Goal: Ask a question: Seek information or help from site administrators or community

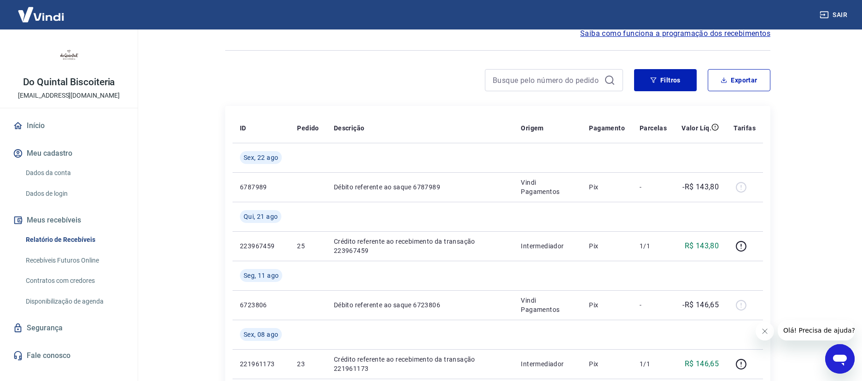
scroll to position [53, 0]
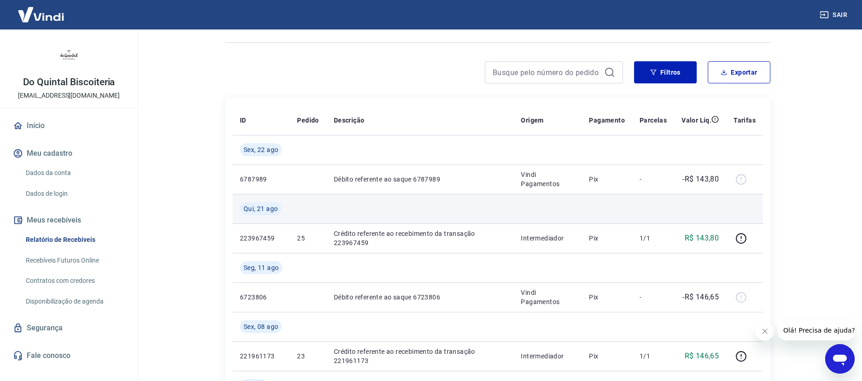
drag, startPoint x: 741, startPoint y: 180, endPoint x: 739, endPoint y: 200, distance: 20.4
click at [741, 180] on div at bounding box center [745, 179] width 22 height 15
drag, startPoint x: 328, startPoint y: 177, endPoint x: 425, endPoint y: 195, distance: 98.4
click at [434, 179] on td "Débito referente ao saque 6787989" at bounding box center [419, 178] width 187 height 29
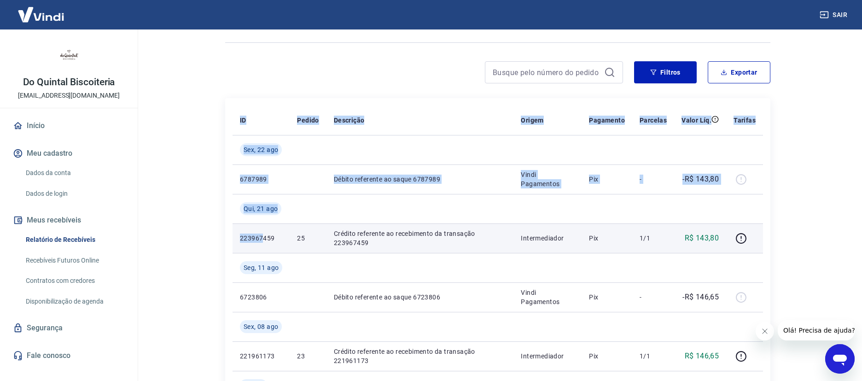
drag, startPoint x: 232, startPoint y: 239, endPoint x: 261, endPoint y: 234, distance: 29.9
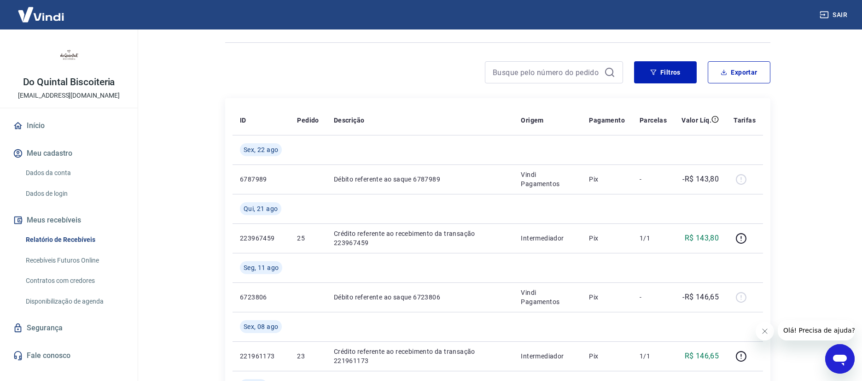
click at [193, 186] on main "Início / Meus Recebíveis / Relatório de Recebíveis Relatório de Recebíveis Saib…" at bounding box center [498, 151] width 728 height 351
click at [49, 176] on link "Dados da conta" at bounding box center [74, 172] width 105 height 19
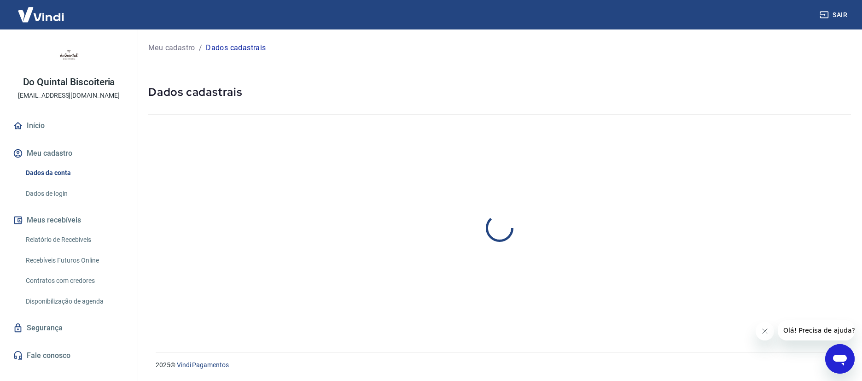
select select "SC"
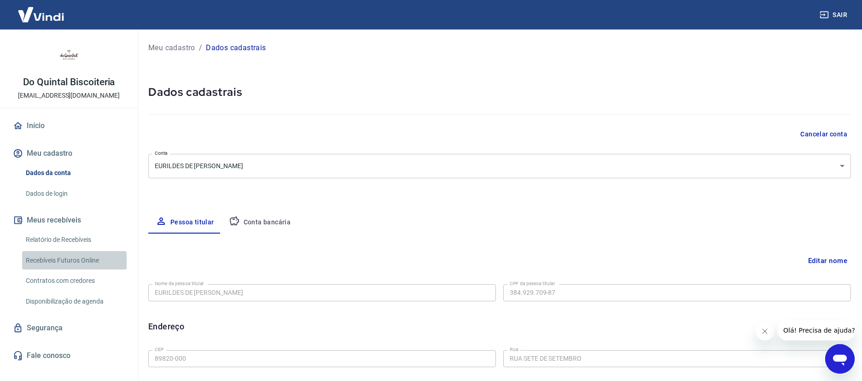
click at [84, 260] on link "Recebíveis Futuros Online" at bounding box center [74, 260] width 105 height 19
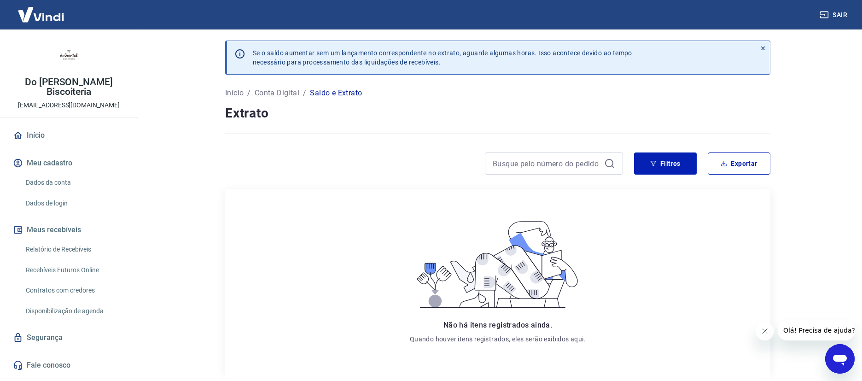
click at [273, 94] on p "Conta Digital" at bounding box center [277, 92] width 45 height 11
click at [274, 95] on p "Conta Digital" at bounding box center [277, 92] width 45 height 11
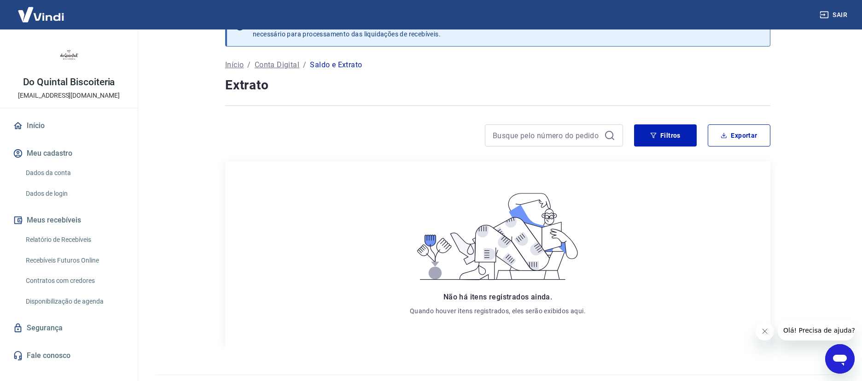
scroll to position [51, 0]
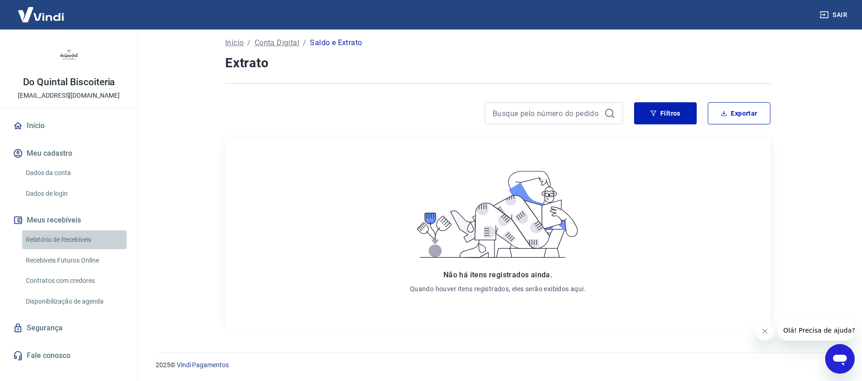
click at [73, 239] on link "Relatório de Recebíveis" at bounding box center [74, 239] width 105 height 19
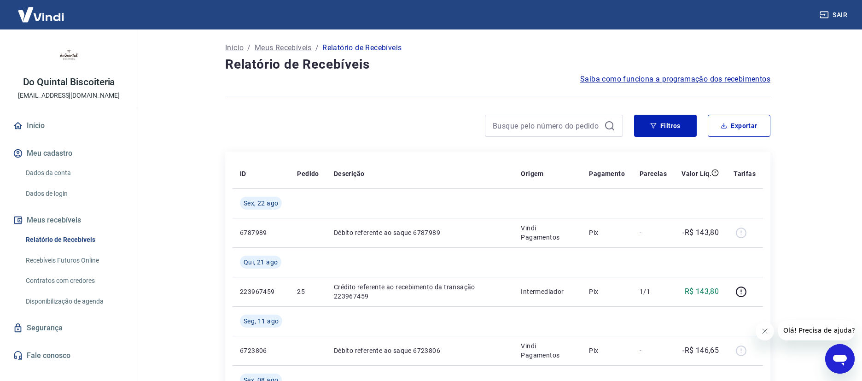
click at [629, 82] on span "Saiba como funciona a programação dos recebimentos" at bounding box center [675, 79] width 190 height 11
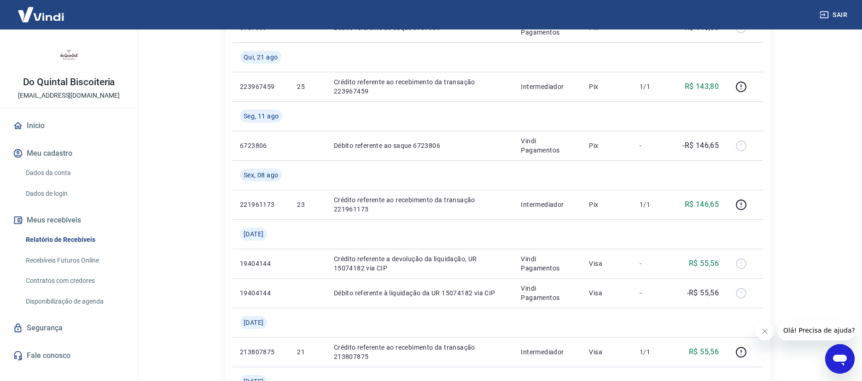
scroll to position [221, 0]
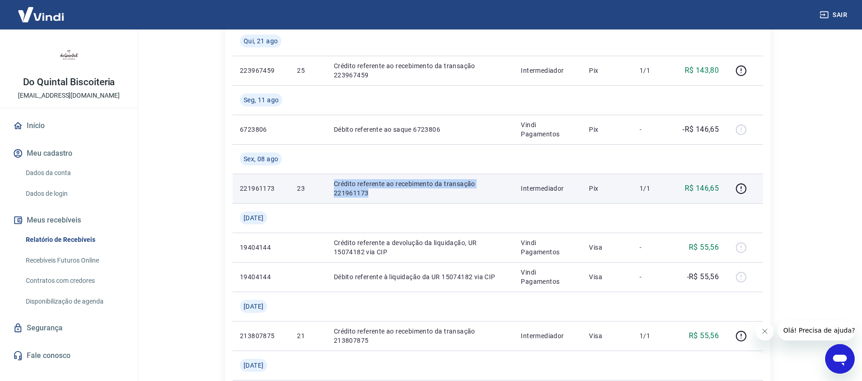
drag, startPoint x: 328, startPoint y: 181, endPoint x: 402, endPoint y: 184, distance: 74.2
click at [389, 190] on td "Crédito referente ao recebimento da transação 221961173" at bounding box center [419, 188] width 187 height 29
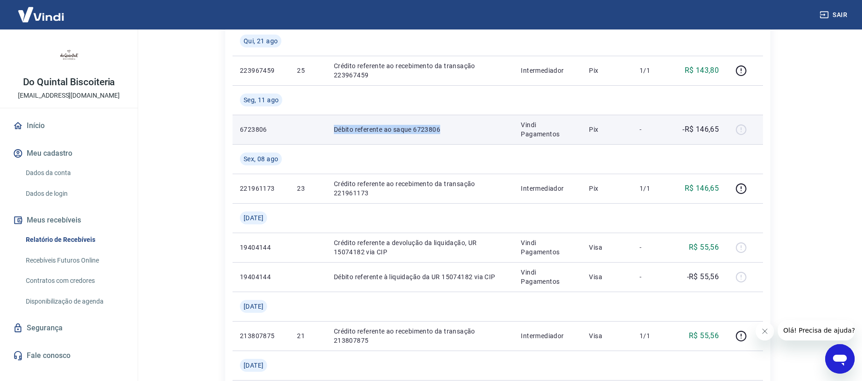
drag, startPoint x: 332, startPoint y: 128, endPoint x: 446, endPoint y: 128, distance: 114.2
click at [444, 130] on td "Débito referente ao saque 6723806" at bounding box center [419, 129] width 187 height 29
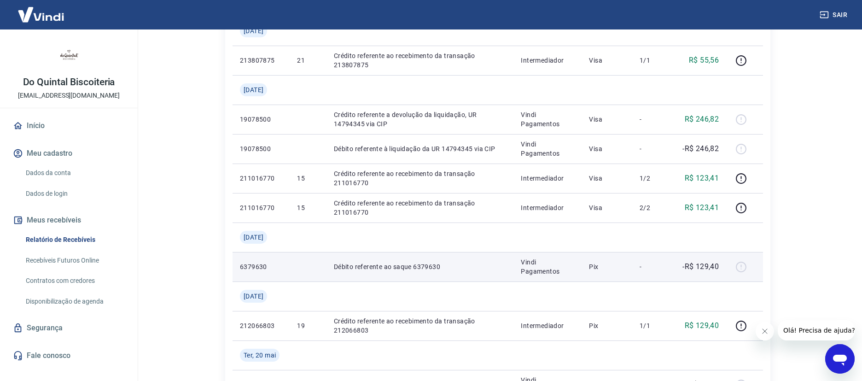
scroll to position [514, 0]
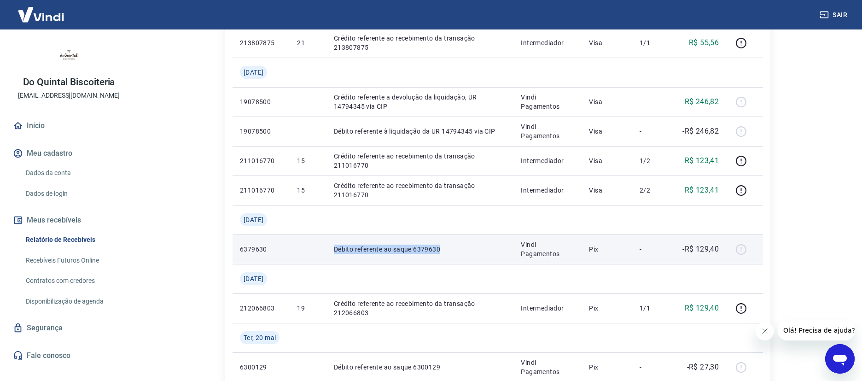
drag, startPoint x: 329, startPoint y: 251, endPoint x: 433, endPoint y: 255, distance: 104.2
click at [437, 255] on td "Débito referente ao saque 6379630" at bounding box center [419, 248] width 187 height 29
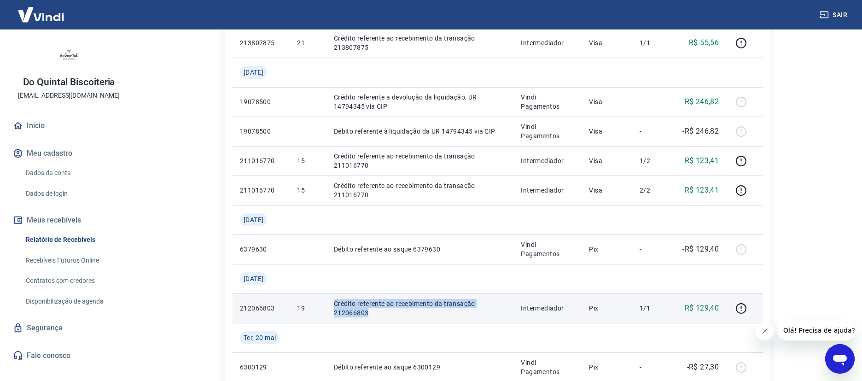
drag, startPoint x: 340, startPoint y: 303, endPoint x: 384, endPoint y: 317, distance: 45.7
click at [386, 319] on td "Crédito referente ao recebimento da transação 212066803" at bounding box center [419, 307] width 187 height 29
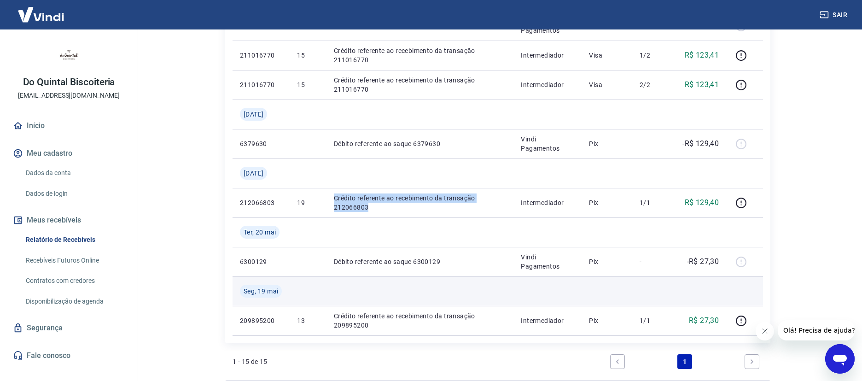
scroll to position [621, 0]
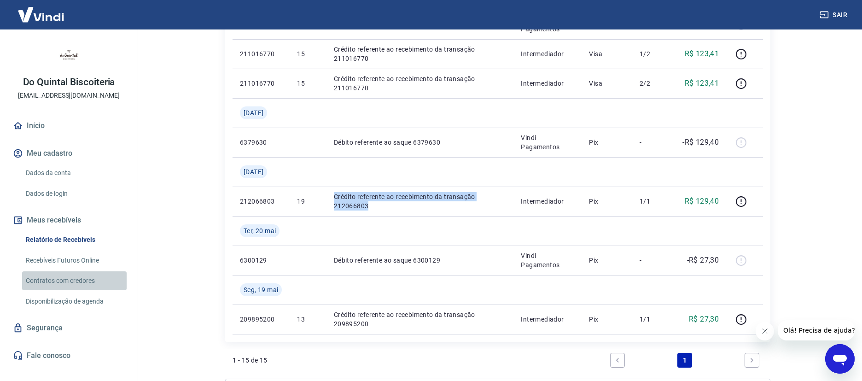
click at [86, 281] on link "Contratos com credores" at bounding box center [74, 280] width 105 height 19
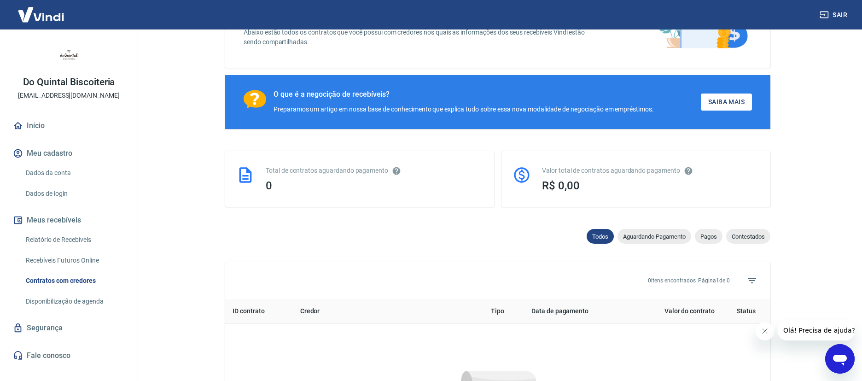
scroll to position [377, 0]
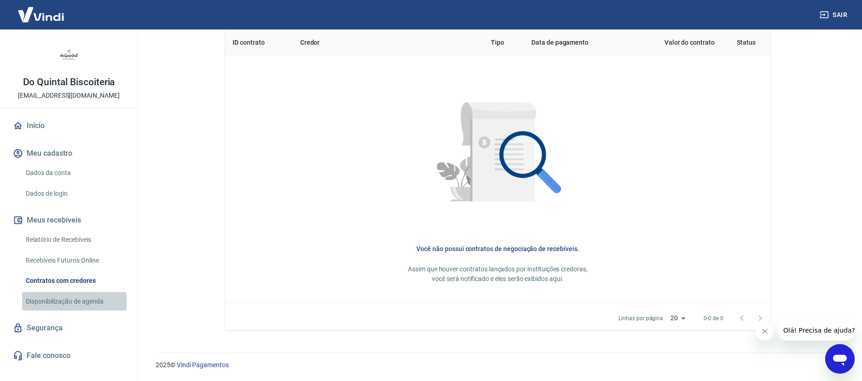
click at [78, 299] on link "Disponibilização de agenda" at bounding box center [74, 301] width 105 height 19
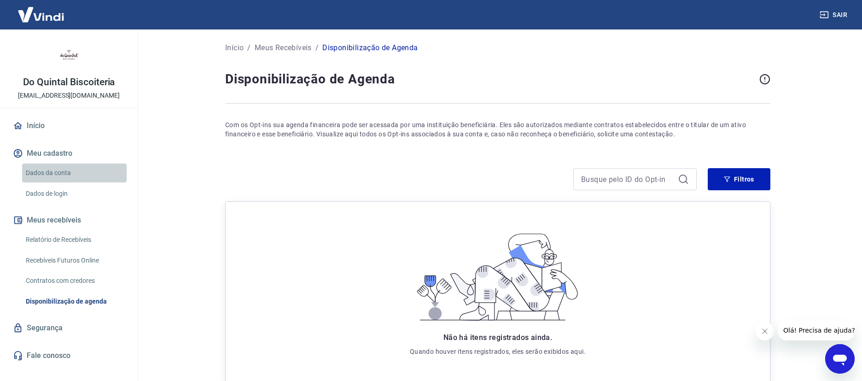
click at [59, 171] on link "Dados da conta" at bounding box center [74, 172] width 105 height 19
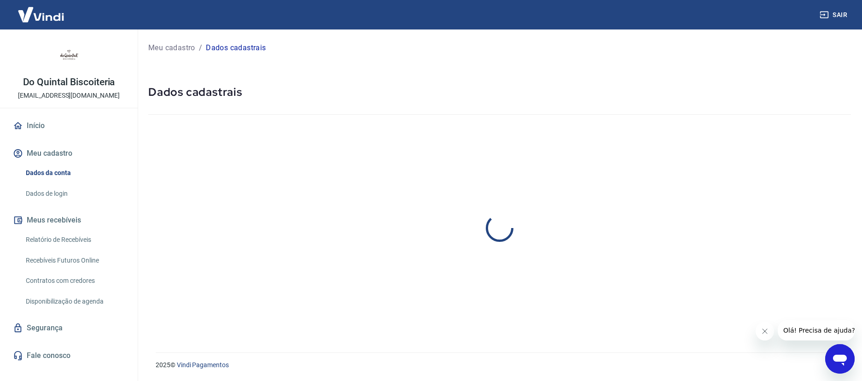
select select "SC"
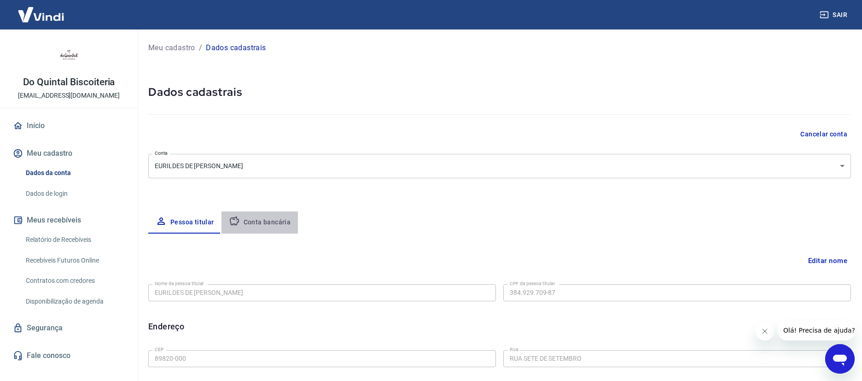
click at [262, 222] on button "Conta bancária" at bounding box center [259, 222] width 77 height 22
select select "1"
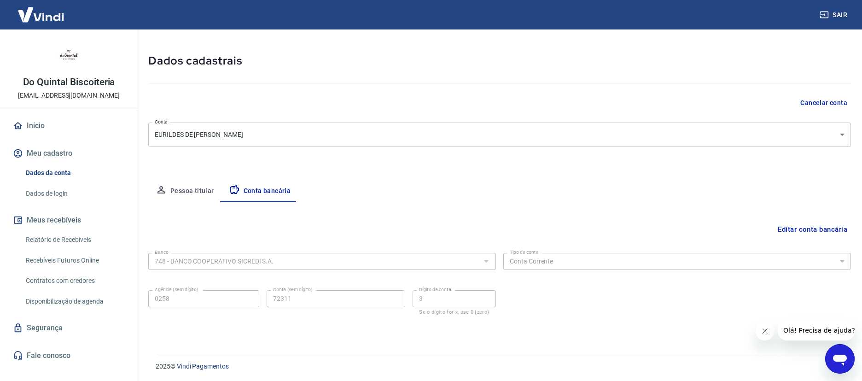
scroll to position [33, 0]
click at [195, 189] on button "Pessoa titular" at bounding box center [184, 190] width 73 height 22
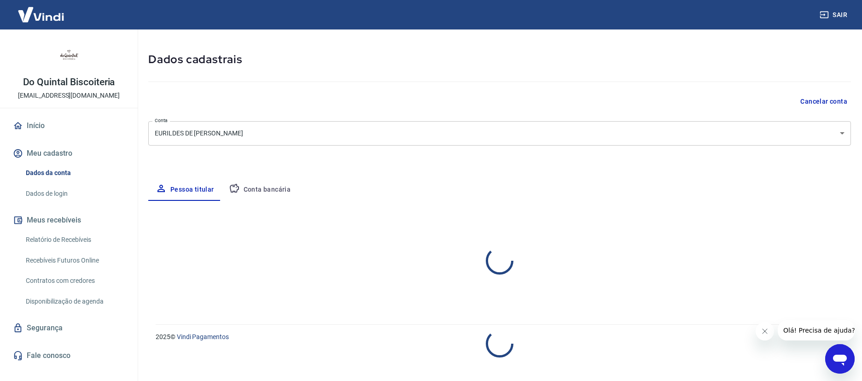
select select "SC"
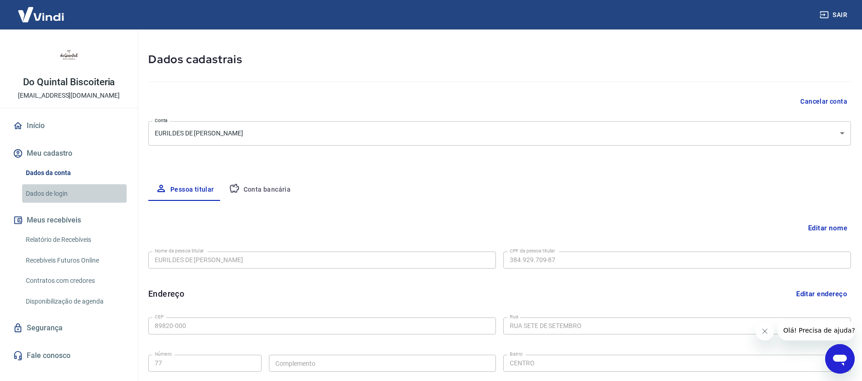
click at [53, 193] on link "Dados de login" at bounding box center [74, 193] width 105 height 19
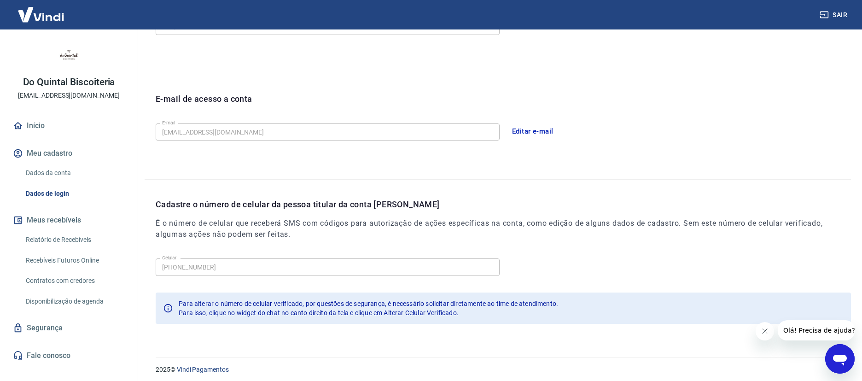
scroll to position [209, 0]
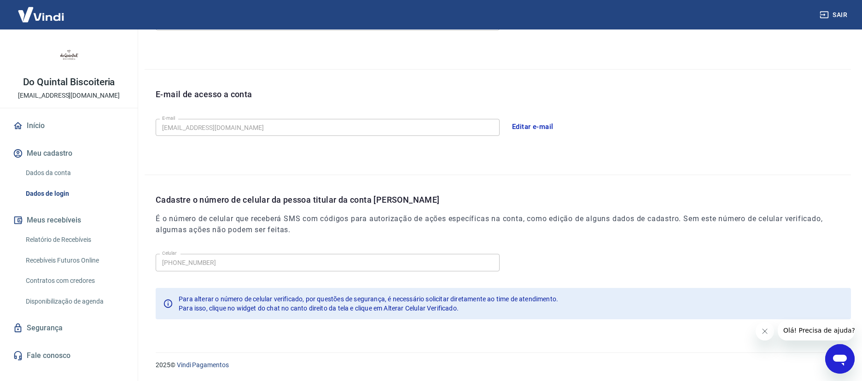
click at [33, 125] on link "Início" at bounding box center [69, 126] width 116 height 20
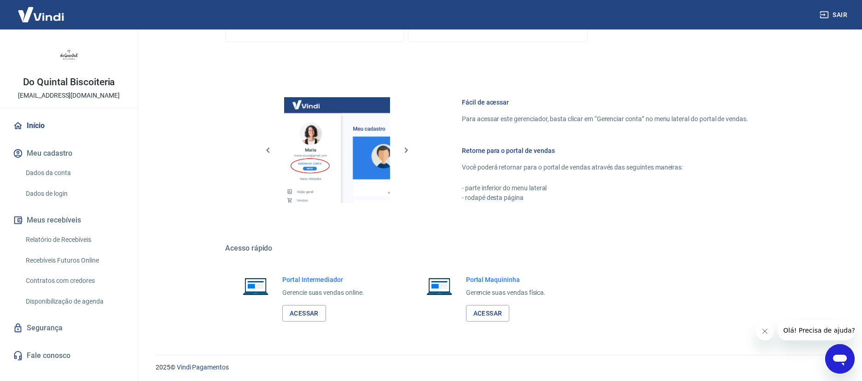
scroll to position [501, 0]
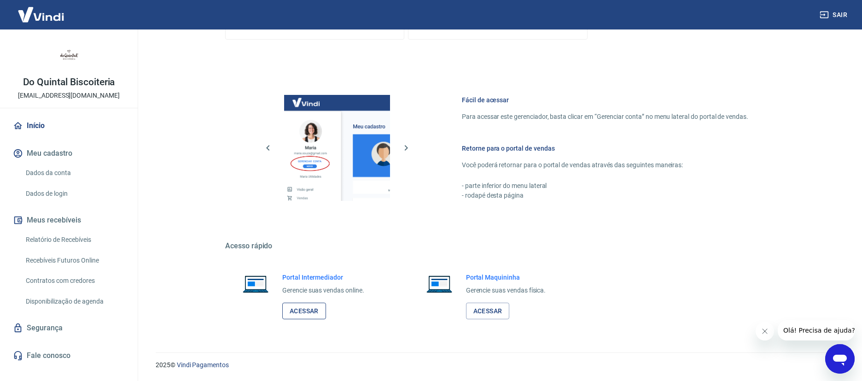
click at [311, 309] on link "Acessar" at bounding box center [304, 311] width 44 height 17
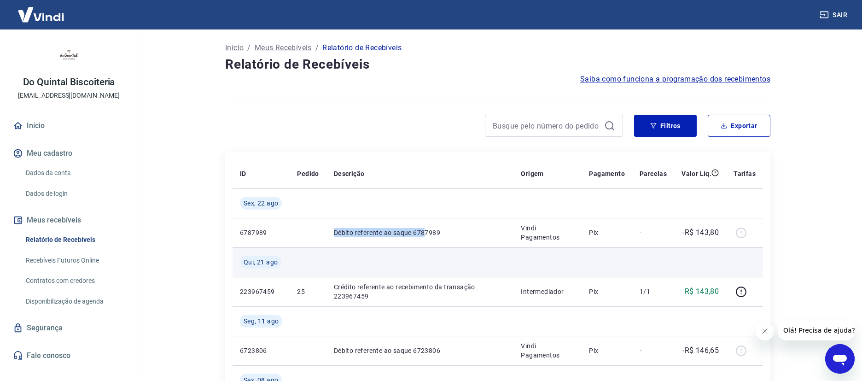
drag, startPoint x: 331, startPoint y: 233, endPoint x: 403, endPoint y: 248, distance: 73.7
click at [424, 237] on td "Débito referente ao saque 6787989" at bounding box center [419, 232] width 187 height 29
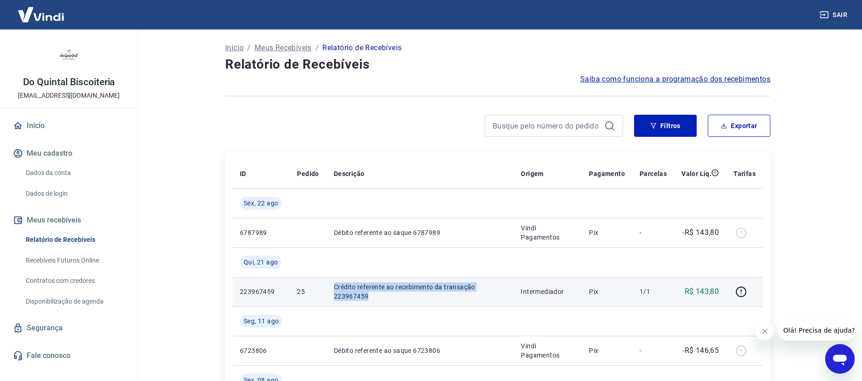
drag, startPoint x: 330, startPoint y: 287, endPoint x: 379, endPoint y: 287, distance: 48.4
click at [384, 297] on tr "223967459 25 Crédito referente ao recebimento da transação 223967459 Intermedia…" at bounding box center [498, 291] width 530 height 29
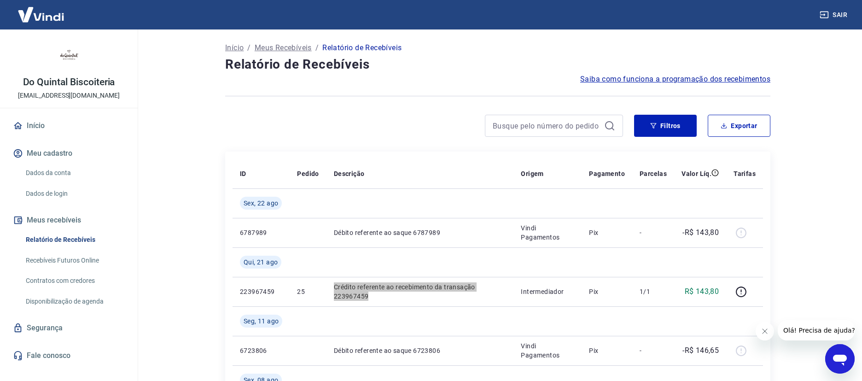
click at [840, 363] on icon "Abrir janela de mensagens" at bounding box center [840, 358] width 17 height 17
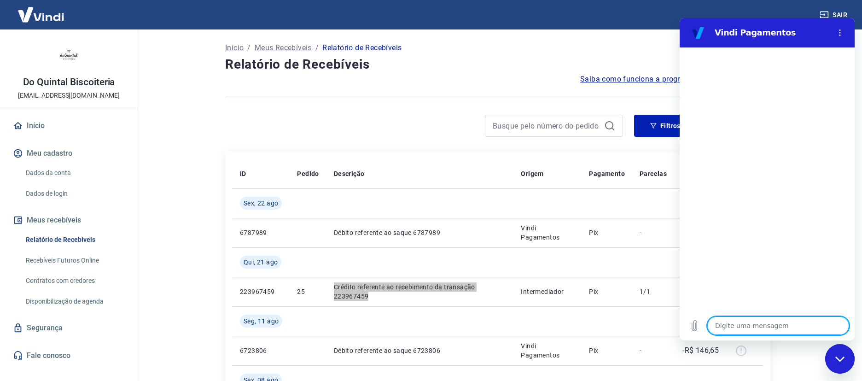
type textarea "q"
type textarea "x"
type textarea "qu"
type textarea "x"
type textarea "que"
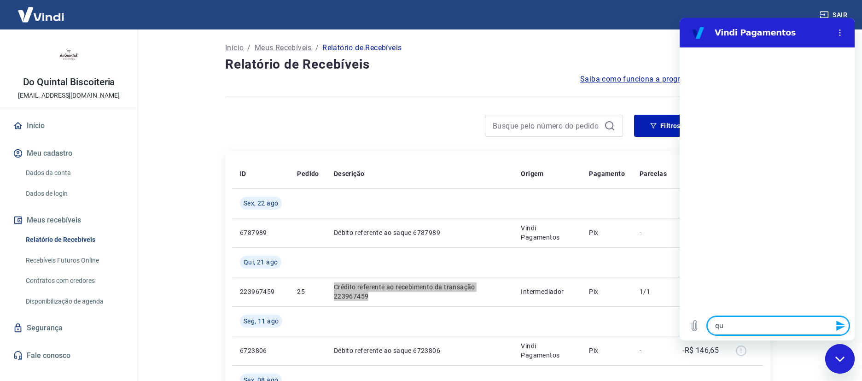
type textarea "x"
type textarea "ques"
type textarea "x"
type textarea "quest"
type textarea "x"
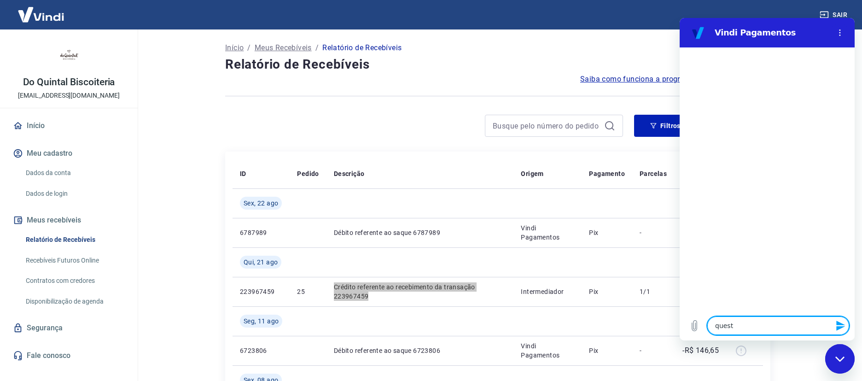
type textarea "questa"
type textarea "x"
type textarea "questar"
type textarea "x"
type textarea "questari"
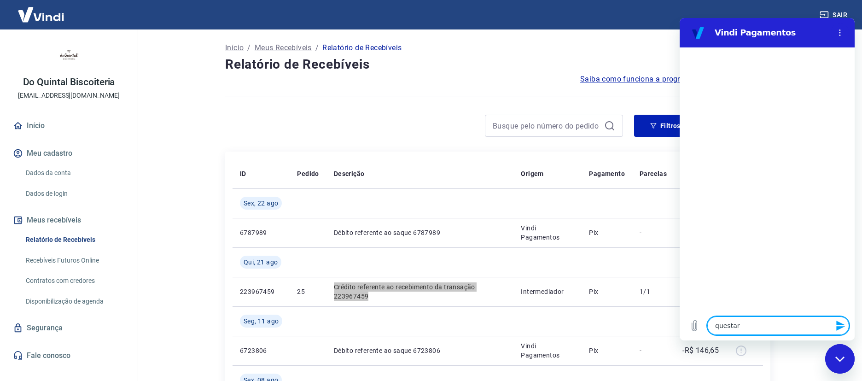
type textarea "x"
type textarea "questaria"
type textarea "x"
type textarea "questaria"
type textarea "x"
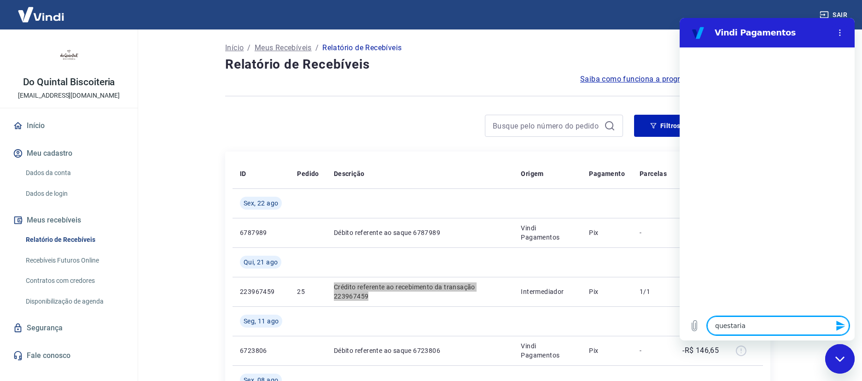
type textarea "questaria d"
type textarea "x"
type textarea "questaria de"
type textarea "x"
type textarea "questaria de"
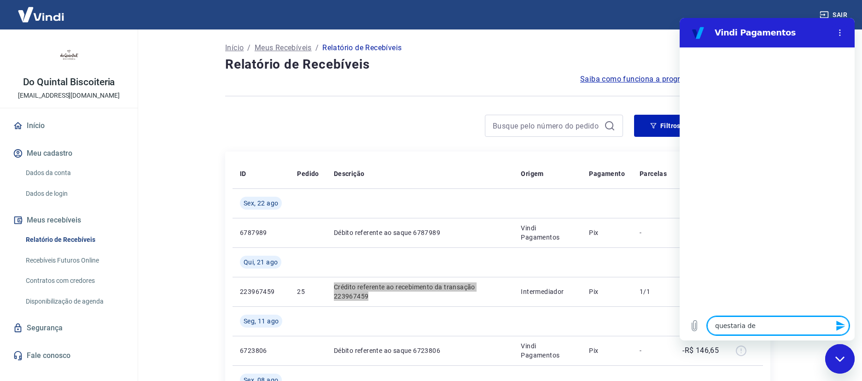
type textarea "x"
type textarea "questaria de"
type textarea "x"
type textarea "questaria d"
type textarea "x"
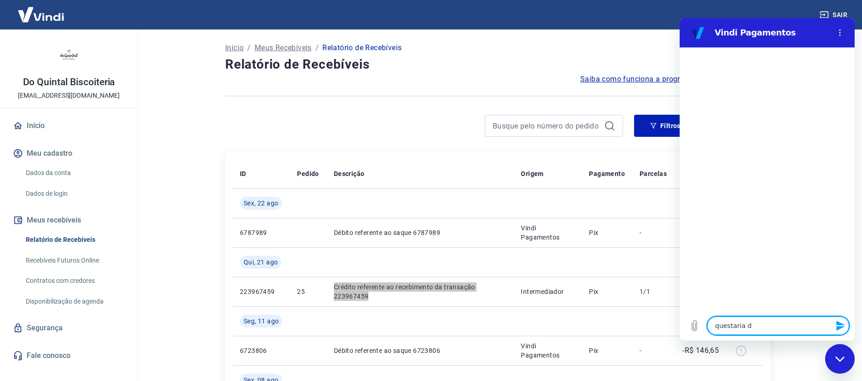
type textarea "questaria"
type textarea "x"
type textarea "questaria"
type textarea "x"
type textarea "questari"
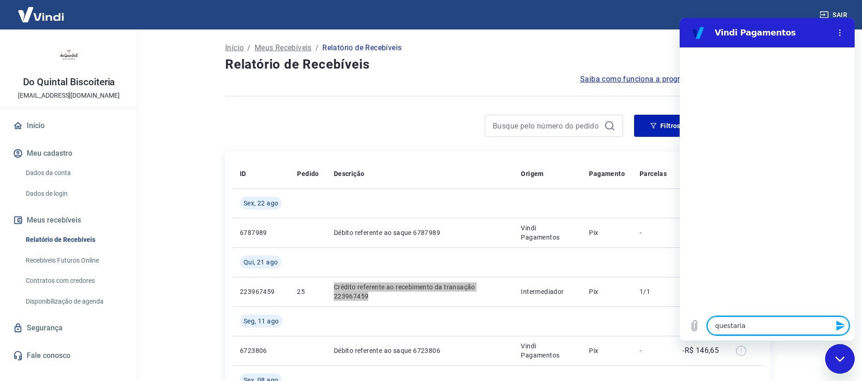
type textarea "x"
type textarea "questar"
type textarea "x"
type textarea "questa"
type textarea "x"
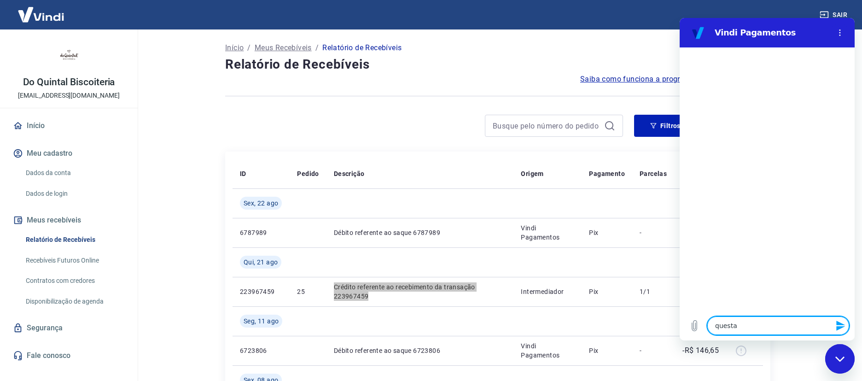
type textarea "quest"
type textarea "x"
type textarea "ques"
type textarea "x"
type textarea "que"
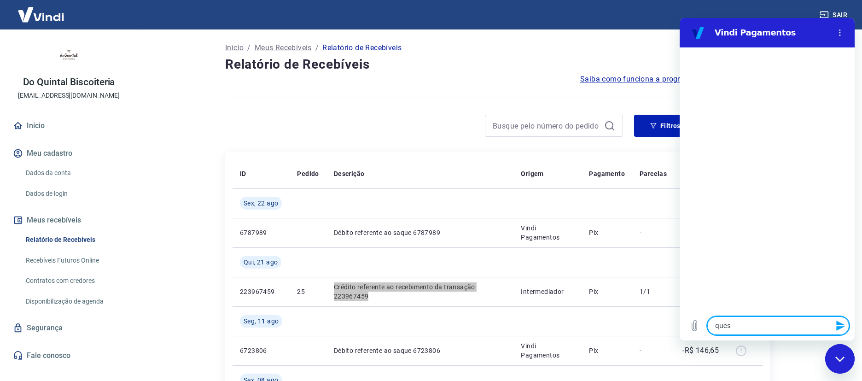
type textarea "x"
type textarea "qu"
type textarea "x"
type textarea "q"
type textarea "x"
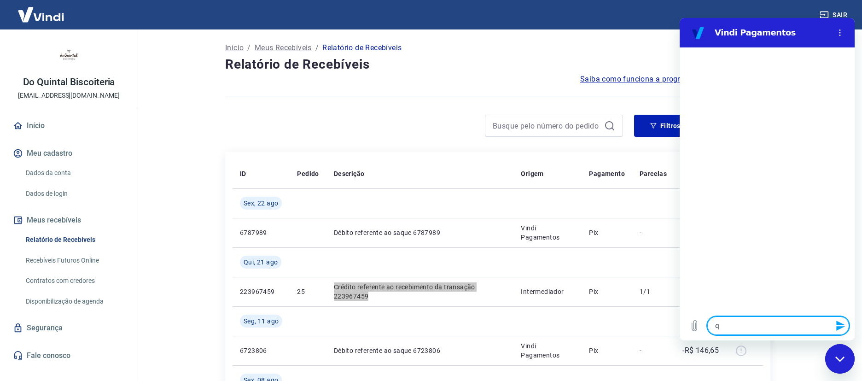
type textarea "x"
type textarea "B"
type textarea "x"
type textarea "Bo"
type textarea "x"
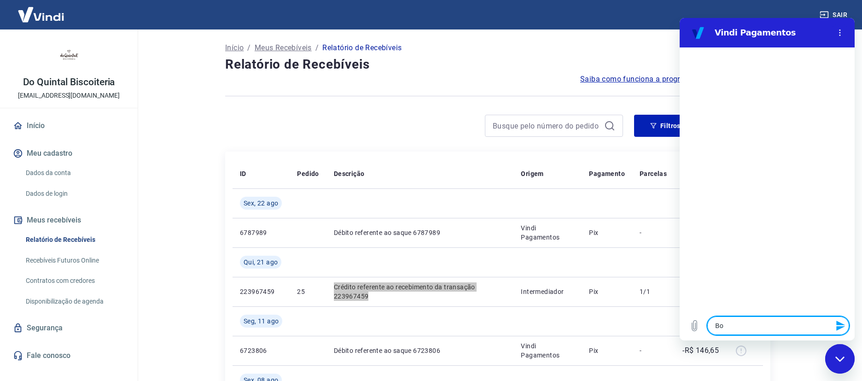
type textarea "Bom"
type textarea "x"
type textarea "Bom"
type textarea "x"
type textarea "Bom d"
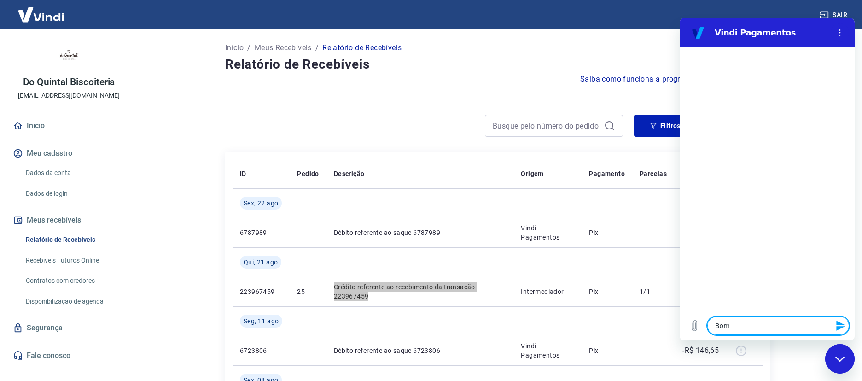
type textarea "x"
type textarea "Bom di"
type textarea "x"
type textarea "Bom dia"
type textarea "x"
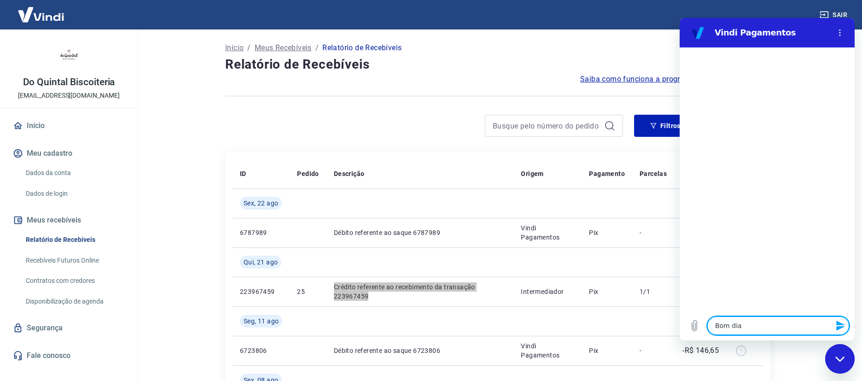
type textarea "Bom dia"
type textarea "x"
type textarea "Bom dia"
type textarea "x"
type textarea "Bom dia,"
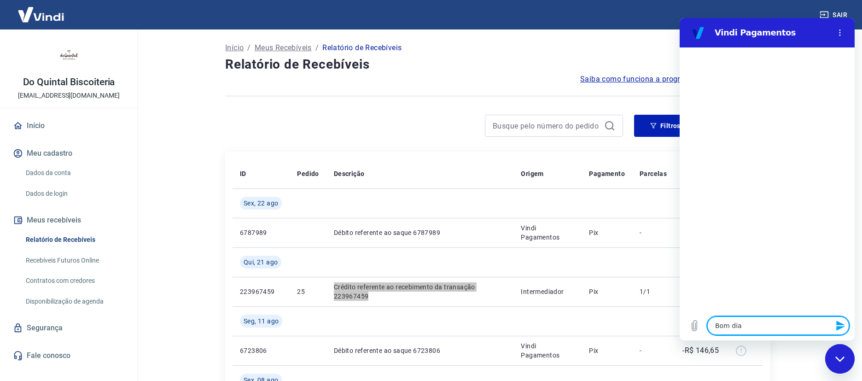
type textarea "x"
type textarea "Bom dia,"
type textarea "x"
type textarea "Bom dia, t"
type textarea "x"
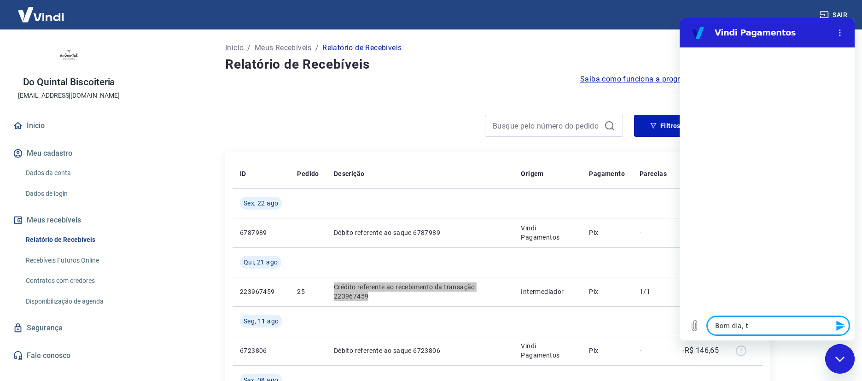
type textarea "Bom dia, tu"
type textarea "x"
type textarea "Bom dia, tud"
type textarea "x"
type textarea "Bom dia, tudo"
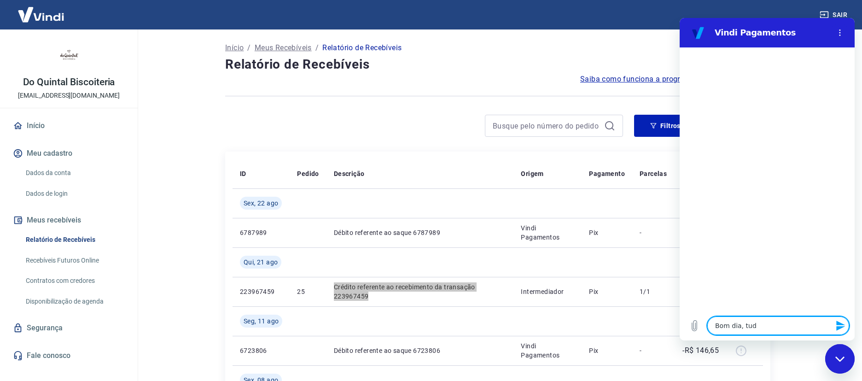
type textarea "x"
type textarea "Bom dia, tudo"
type textarea "x"
type textarea "Bom dia, tudo b"
type textarea "x"
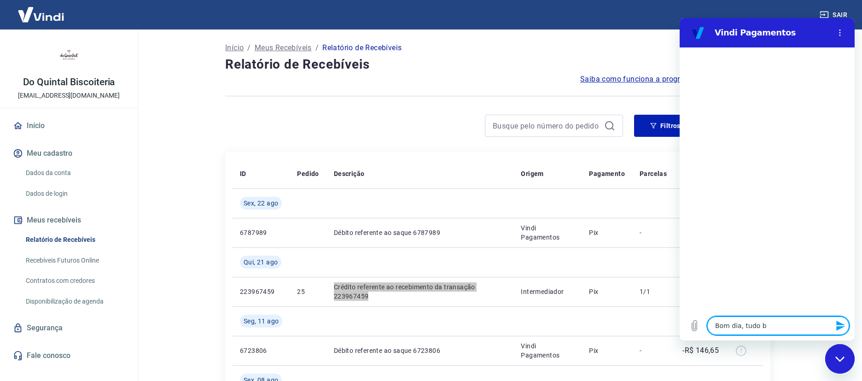
type textarea "Bom dia, tudo be"
type textarea "x"
type textarea "Bom dia, tudo bem"
type textarea "x"
type textarea "Bom dia, tudo bem?"
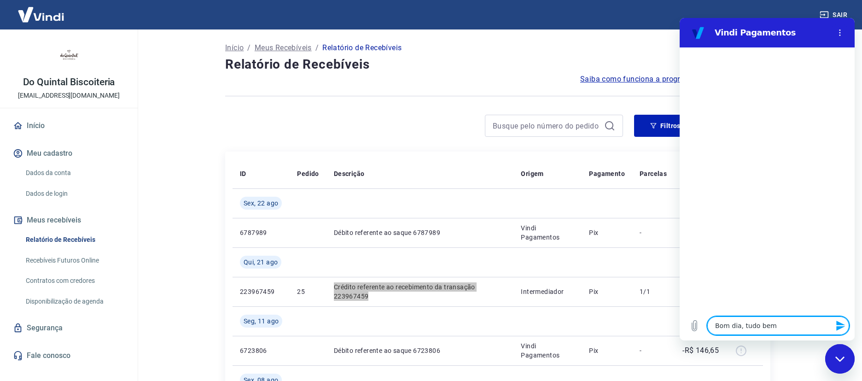
type textarea "x"
type textarea "Bom dia, tudo bem?"
type textarea "x"
type textarea "Bom dia, tudo bem? g"
type textarea "x"
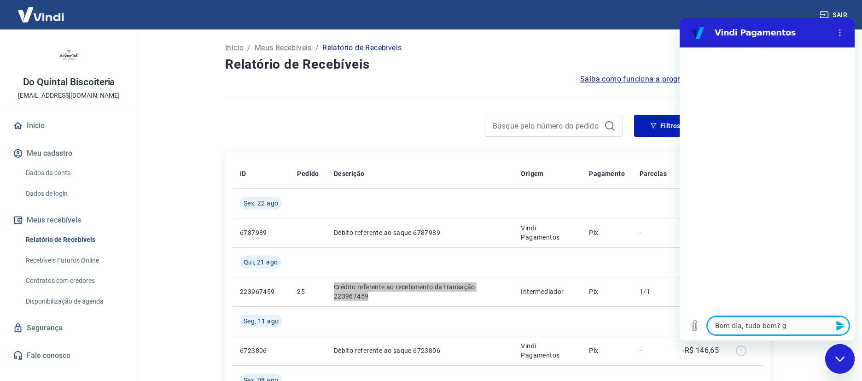
type textarea "Bom dia, tudo bem? go"
type textarea "x"
type textarea "Bom dia, tudo bem? gos"
type textarea "x"
type textarea "Bom dia, tudo bem? gost"
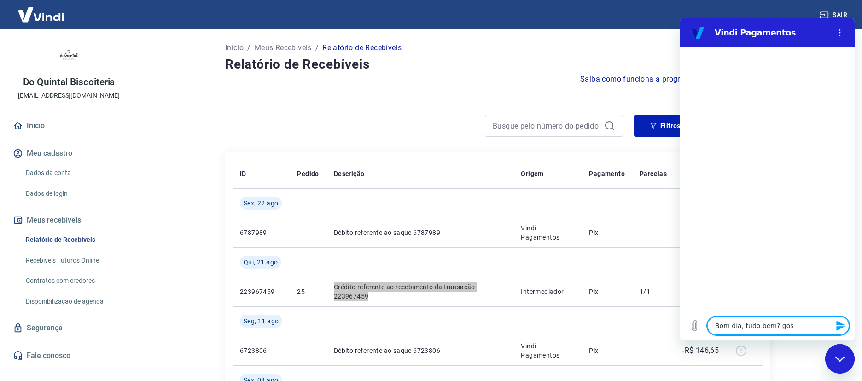
type textarea "x"
type textarea "Bom dia, tudo bem? gosta"
type textarea "x"
type textarea "Bom dia, tudo bem? gostar"
type textarea "x"
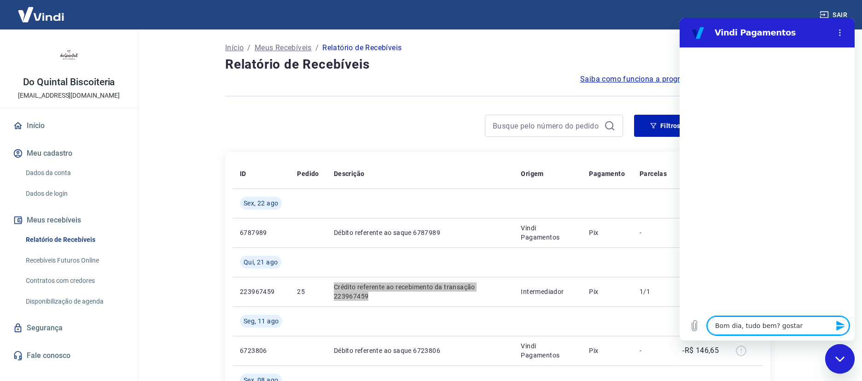
type textarea "Bom dia, tudo bem? gostari"
type textarea "x"
type textarea "Bom dia, tudo bem? gostaria"
type textarea "x"
type textarea "Bom dia, tudo bem? gostaria"
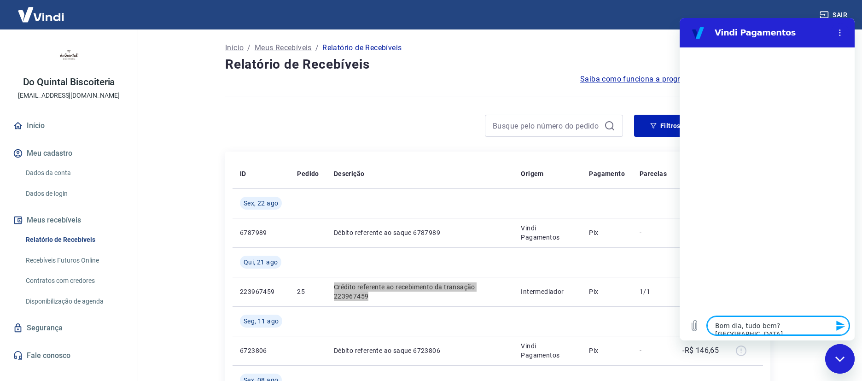
type textarea "x"
type textarea "Bom dia, tudo bem? gostaria d"
type textarea "x"
type textarea "Bom dia, tudo bem? gostaria de"
type textarea "x"
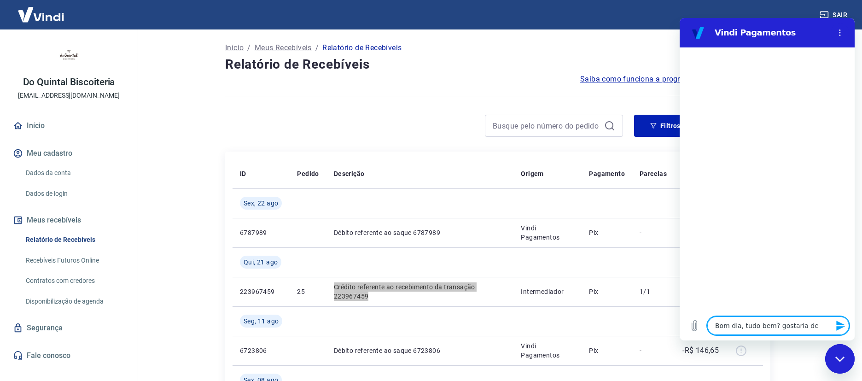
type textarea "Bom dia, tudo bem? gostaria de"
type textarea "x"
type textarea "Bom dia, tudo bem? gostaria de s"
type textarea "x"
type textarea "Bom dia, tudo bem? gostaria de sa"
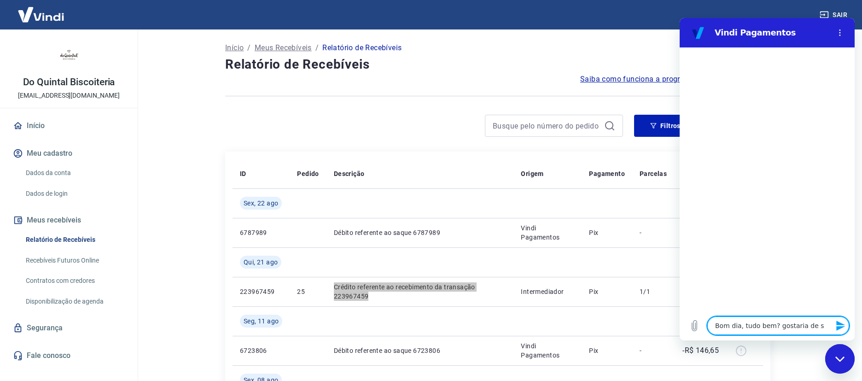
type textarea "x"
type textarea "Bom dia, tudo bem? gostaria de sab"
type textarea "x"
type textarea "Bom dia, tudo bem? gostaria de sabe"
type textarea "x"
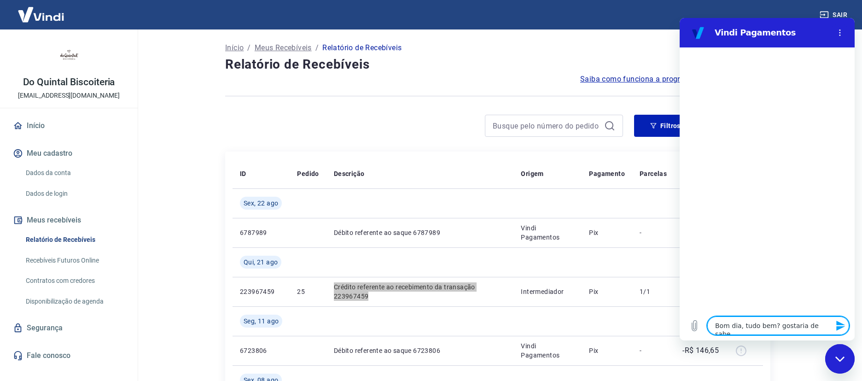
type textarea "Bom dia, tudo bem? gostaria de sabe"
type textarea "x"
type textarea "Bom dia, tudo bem? gostaria de sabe"
type textarea "x"
type textarea "Bom dia, tudo bem? gostaria de saber"
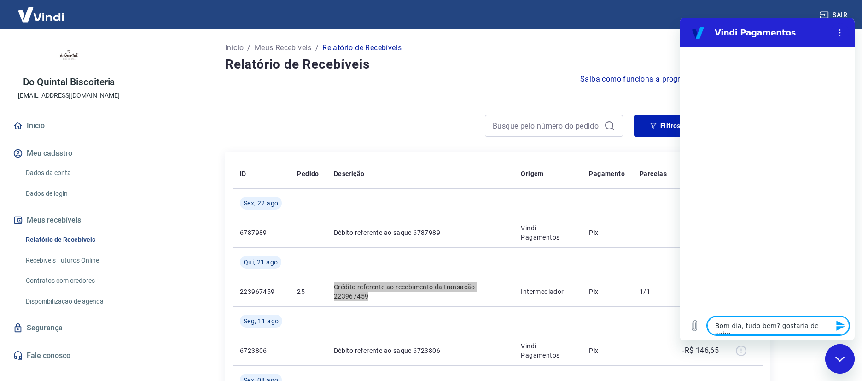
type textarea "x"
type textarea "Bom dia, tudo bem? gostaria de saber"
type textarea "x"
type textarea "Bom dia, tudo bem? gostaria de saber q"
type textarea "x"
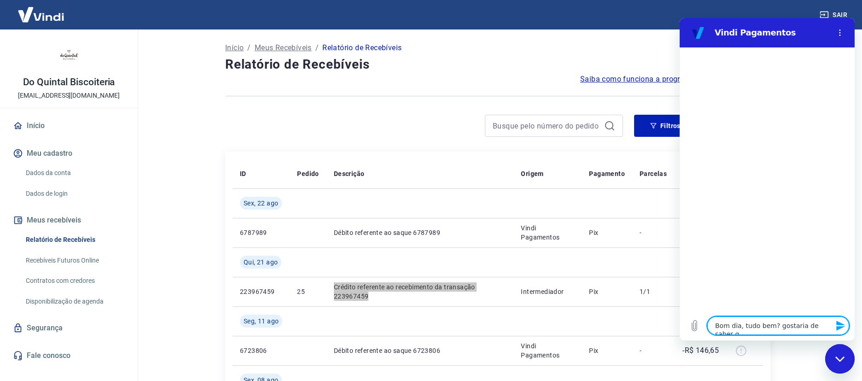
type textarea "Bom dia, tudo bem? gostaria de saber qu"
type textarea "x"
type textarea "Bom dia, tudo bem? gostaria de saber quna"
type textarea "x"
type textarea "Bom dia, tudo bem? gostaria de saber qunad"
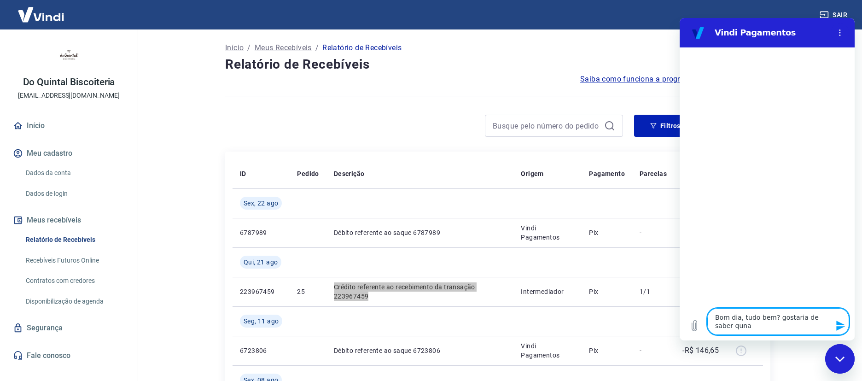
type textarea "x"
type textarea "Bom dia, tudo bem? gostaria de saber qunado"
type textarea "x"
type textarea "Bom dia, tudo bem? gostaria de saber qunado"
type textarea "x"
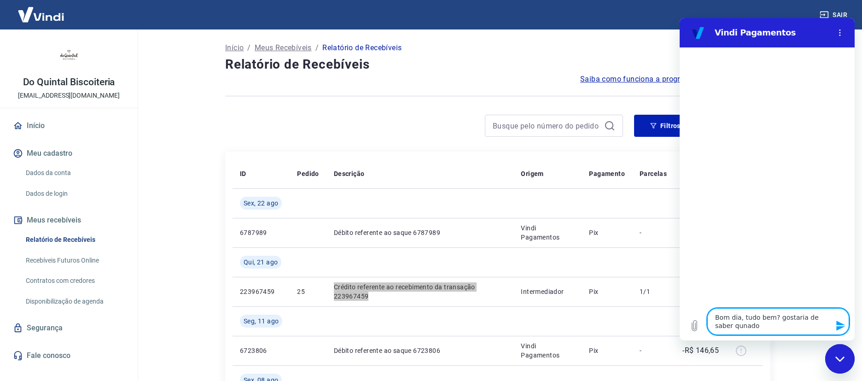
type textarea "Bom dia, tudo bem? gostaria de saber qunado f"
type textarea "x"
type textarea "Bom dia, tudo bem? gostaria de saber qunado fo"
type textarea "x"
type textarea "Bom dia, tudo bem? gostaria de saber qunado f"
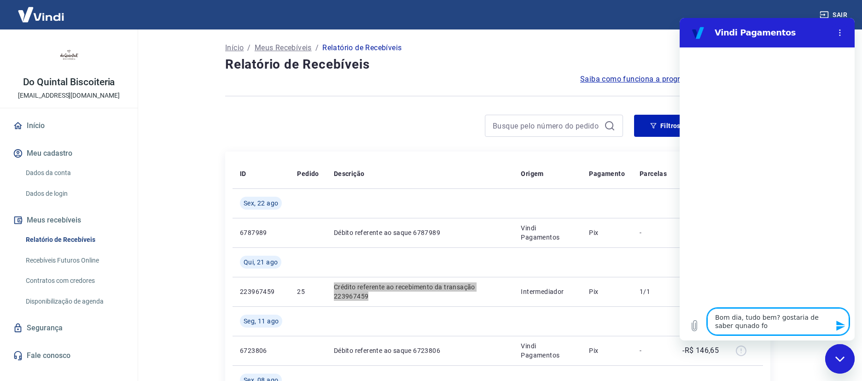
type textarea "x"
type textarea "Bom dia, tudo bem? gostaria de saber qunado"
type textarea "x"
type textarea "Bom dia, tudo bem? gostaria de saber qunado"
type textarea "x"
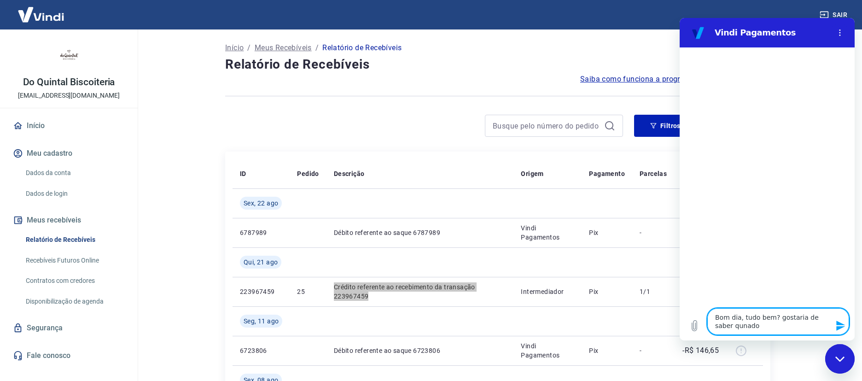
type textarea "Bom dia, tudo bem? gostaria de saber qunad"
type textarea "x"
type textarea "Bom dia, tudo bem? gostaria de saber quna"
type textarea "x"
type textarea "Bom dia, tudo bem? gostaria de saber qun"
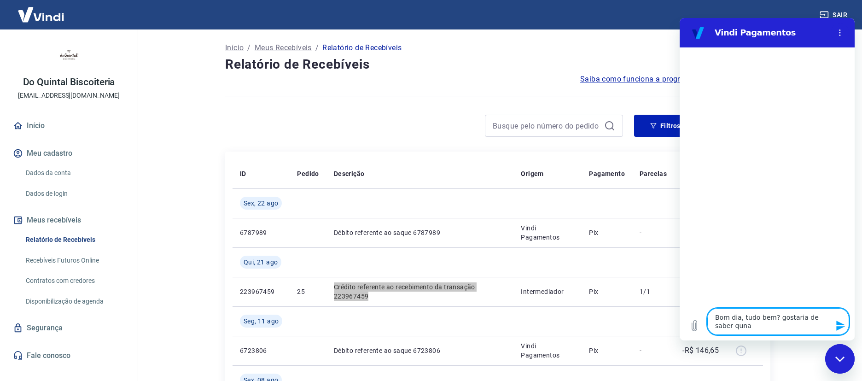
type textarea "x"
type textarea "Bom dia, tudo bem? gostaria de saber qu"
type textarea "x"
type textarea "Bom dia, tudo bem? gostaria de saber qua"
type textarea "x"
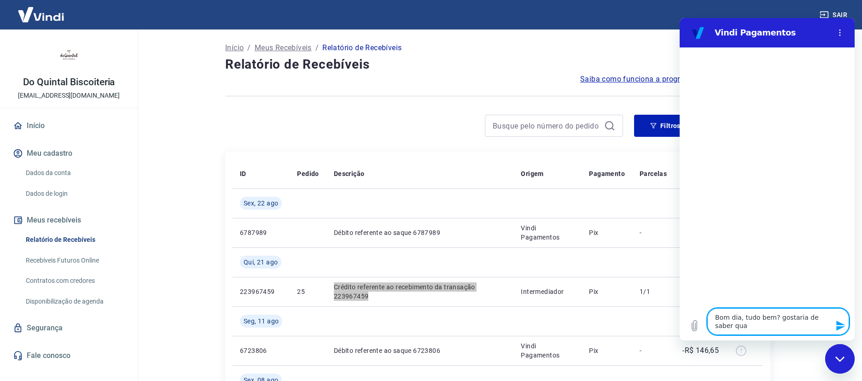
type textarea "Bom dia, tudo bem? gostaria de saber quan"
type textarea "x"
type textarea "Bom dia, tudo bem? gostaria de saber quand"
type textarea "x"
type textarea "Bom dia, tudo bem? gostaria de saber quando"
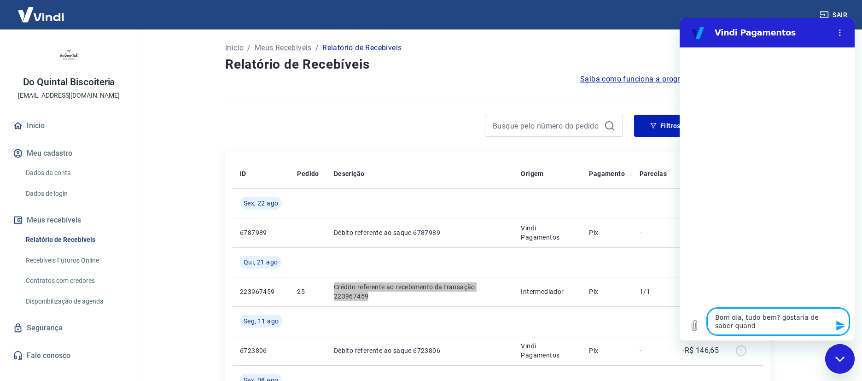
type textarea "x"
type textarea "Bom dia, tudo bem? gostaria de saber quando"
type textarea "x"
type textarea "Bom dia, tudo bem? gostaria de saber quando o"
type textarea "x"
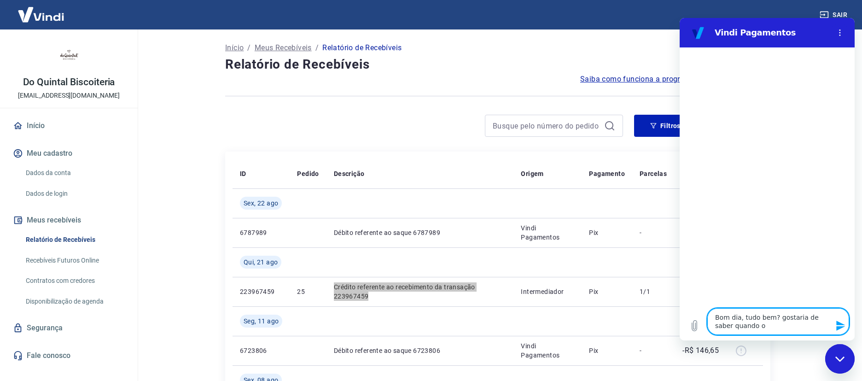
type textarea "Bom dia, tudo bem? gostaria de saber quando o"
type textarea "x"
type textarea "Bom dia, tudo bem? gostaria de saber quando o d"
type textarea "x"
type textarea "Bom dia, tudo bem? gostaria de saber quando o di"
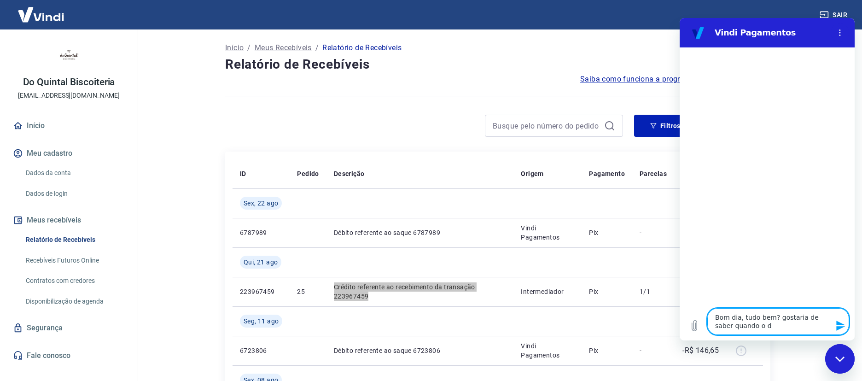
type textarea "x"
type textarea "Bom dia, tudo bem? gostaria de saber quando o din"
type textarea "x"
type textarea "Bom dia, tudo bem? gostaria de saber quando o dinh"
type textarea "x"
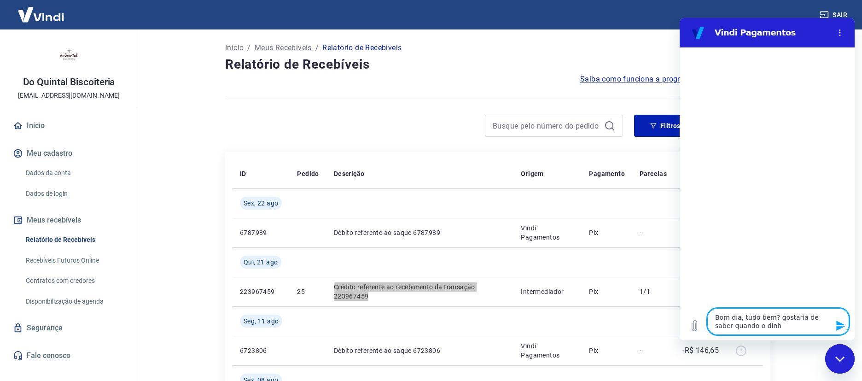
type textarea "Bom dia, tudo bem? gostaria de saber quando o dinhe"
type textarea "x"
type textarea "Bom dia, tudo bem? gostaria de saber quando o dinhei"
type textarea "x"
type textarea "Bom dia, tudo bem? gostaria de saber quando o dinheir"
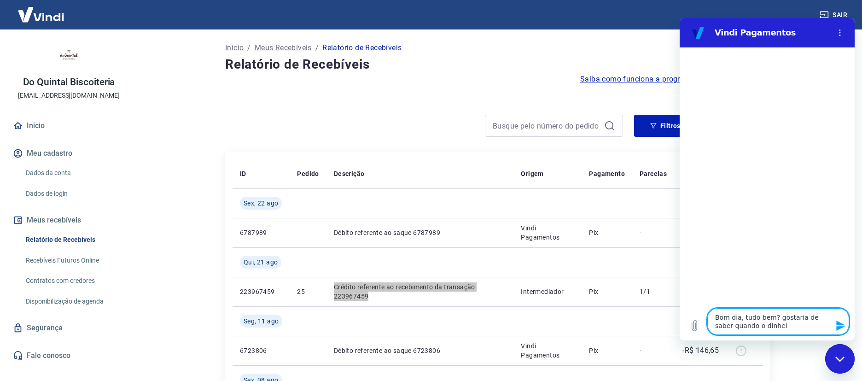
type textarea "x"
type textarea "Bom dia, tudo bem? gostaria de saber quando o dinheiro"
type textarea "x"
type textarea "Bom dia, tudo bem? gostaria de saber quando o dinheiro"
type textarea "x"
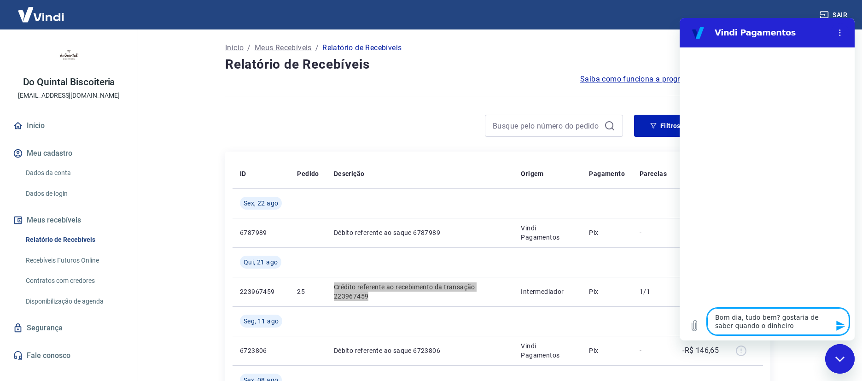
type textarea "Bom dia, tudo bem? gostaria de saber quando o dinheiro q"
type textarea "x"
type textarea "Bom dia, tudo bem? gostaria de saber quando o dinheiro qu"
type textarea "x"
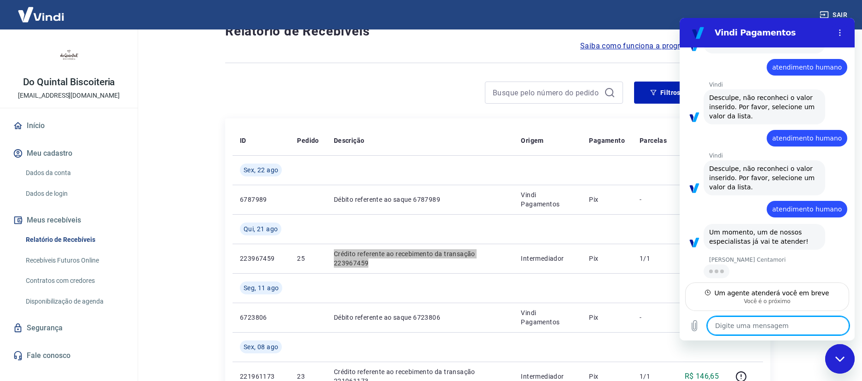
scroll to position [175, 0]
drag, startPoint x: 737, startPoint y: 328, endPoint x: 742, endPoint y: 325, distance: 6.0
click at [740, 328] on textarea at bounding box center [778, 325] width 142 height 18
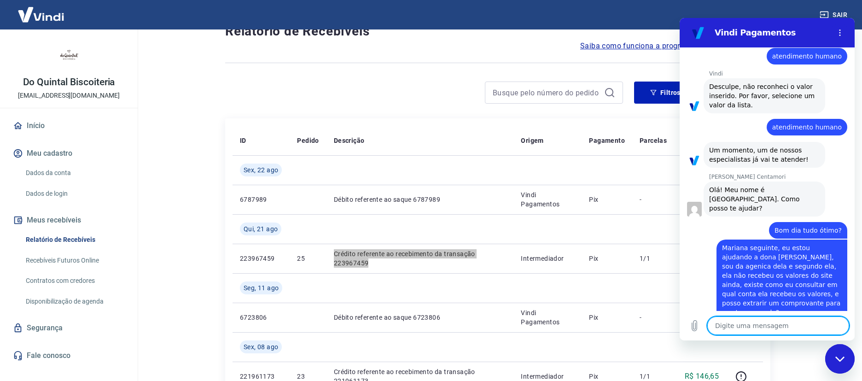
scroll to position [260, 0]
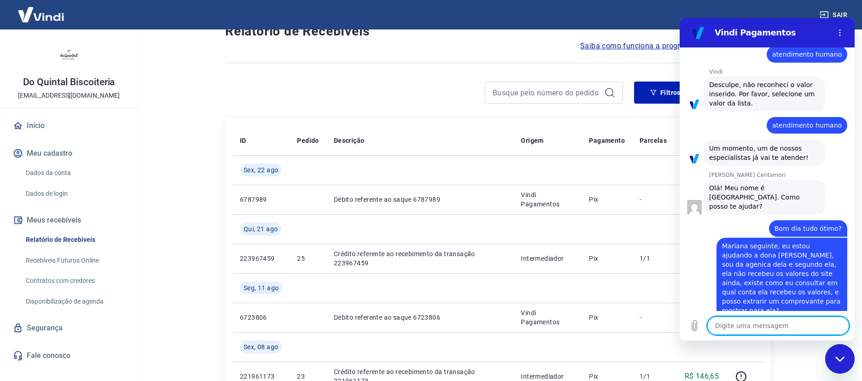
drag, startPoint x: 186, startPoint y: 252, endPoint x: 210, endPoint y: 251, distance: 24.0
click at [186, 251] on main "Início / Meus Recebíveis / Relatório de Recebíveis Relatório de Recebíveis Saib…" at bounding box center [498, 171] width 728 height 351
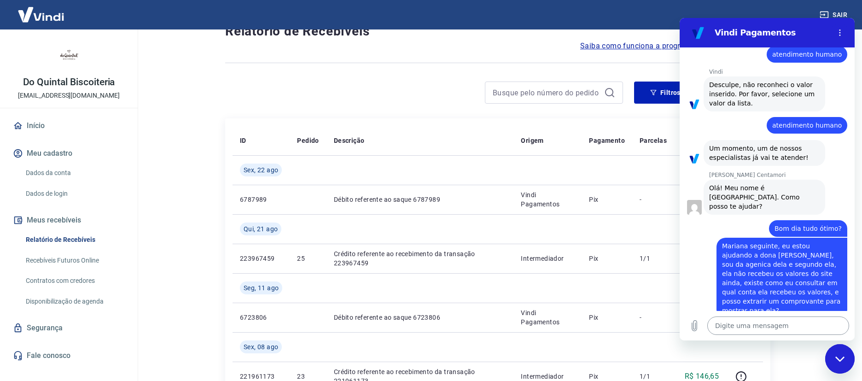
click at [780, 330] on textarea at bounding box center [778, 325] width 142 height 18
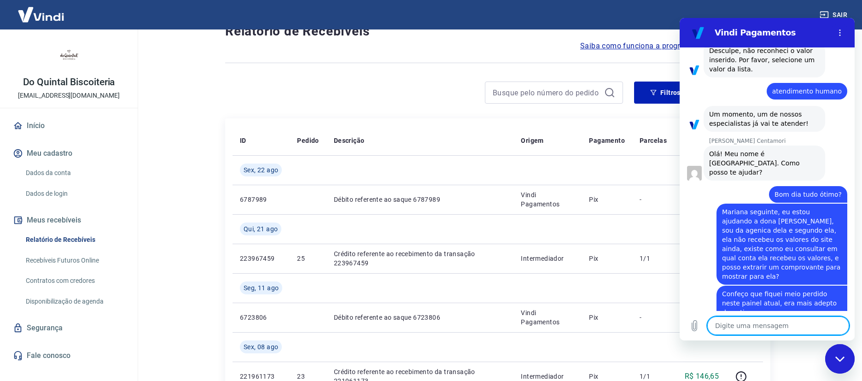
scroll to position [296, 0]
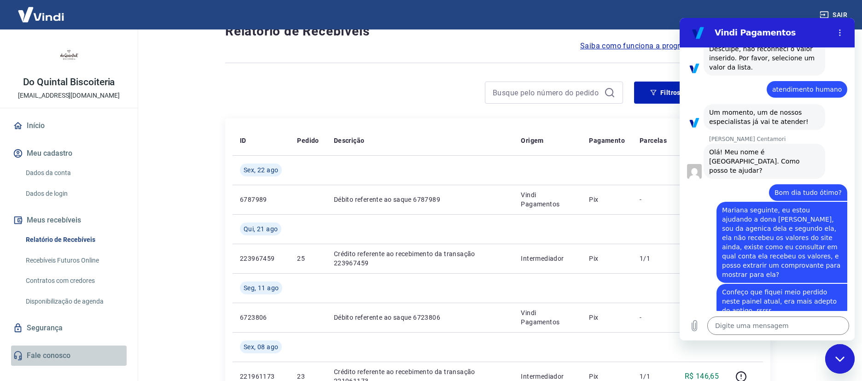
click at [64, 355] on link "Fale conosco" at bounding box center [69, 355] width 116 height 20
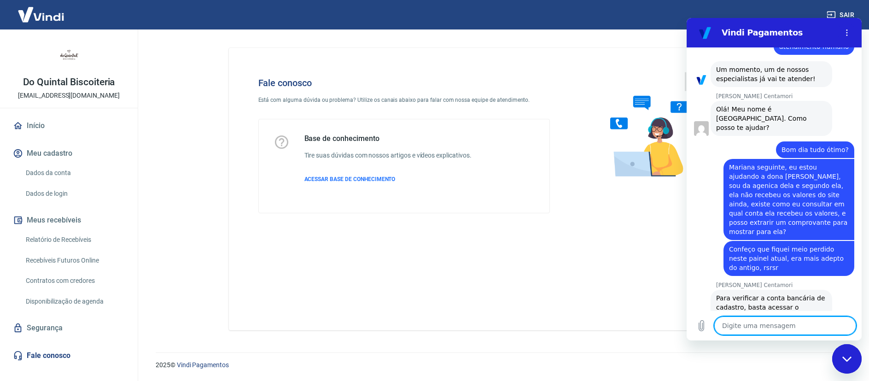
scroll to position [363, 0]
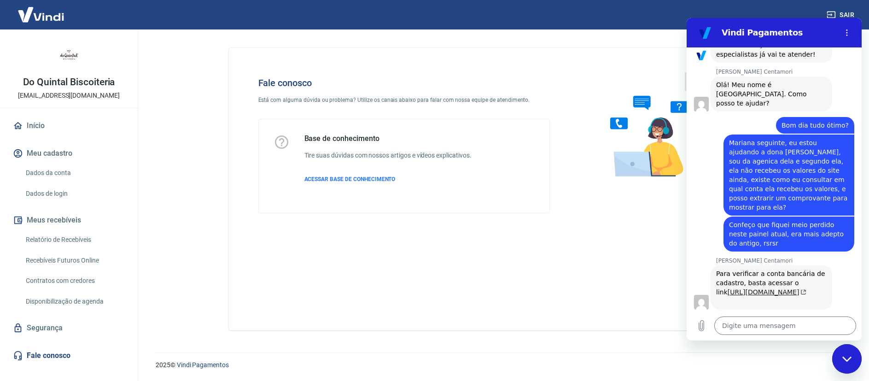
click at [757, 288] on link "https://myaccount.yapay.com.br/personal-information/" at bounding box center [767, 291] width 79 height 7
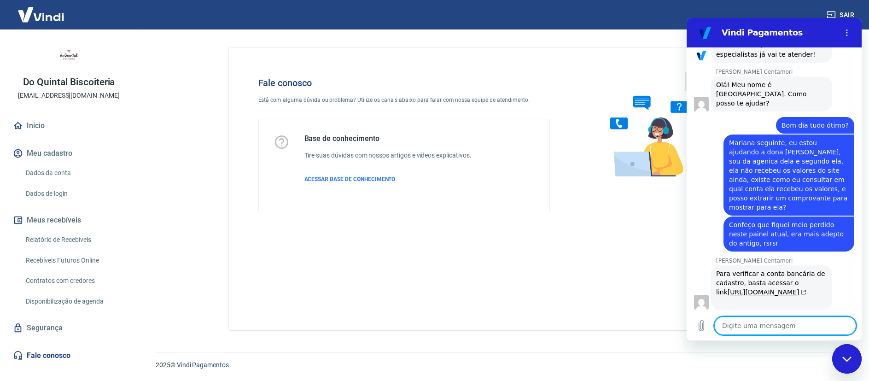
click at [774, 323] on textarea at bounding box center [785, 325] width 142 height 18
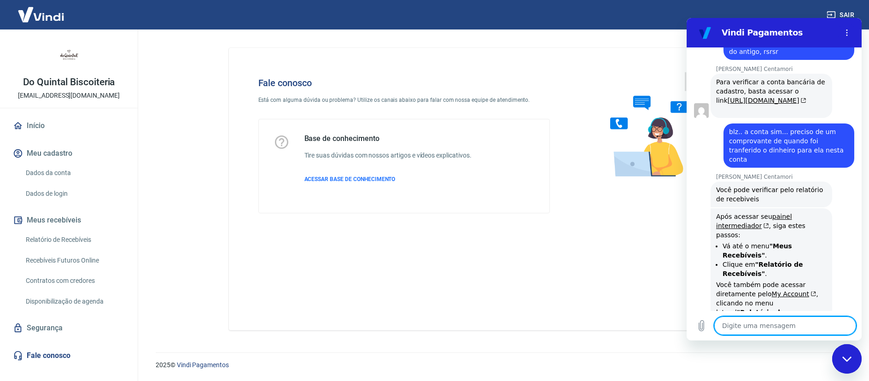
scroll to position [557, 0]
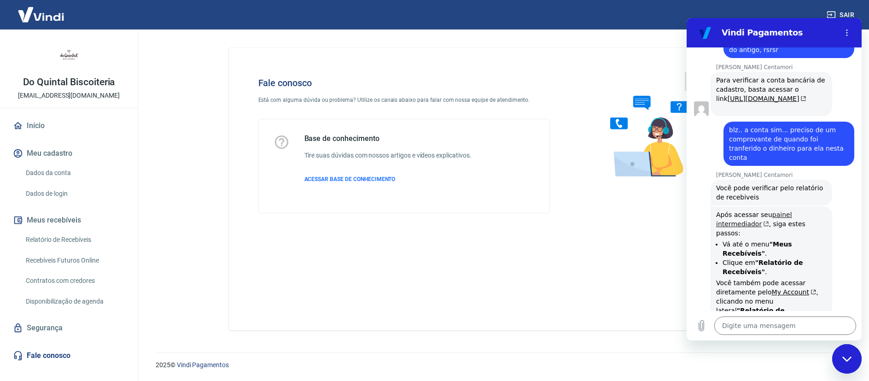
click at [776, 211] on link "painel intermediador" at bounding box center [754, 219] width 76 height 17
click at [766, 321] on textarea at bounding box center [785, 325] width 142 height 18
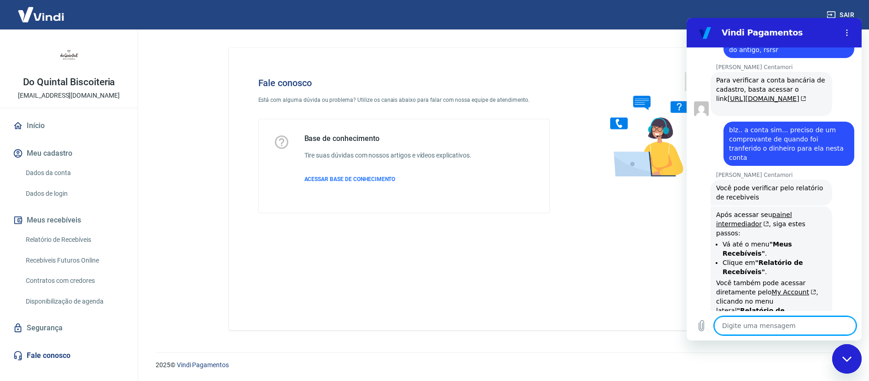
drag, startPoint x: 760, startPoint y: 326, endPoint x: 768, endPoint y: 326, distance: 8.3
click at [768, 325] on textarea at bounding box center [785, 325] width 142 height 18
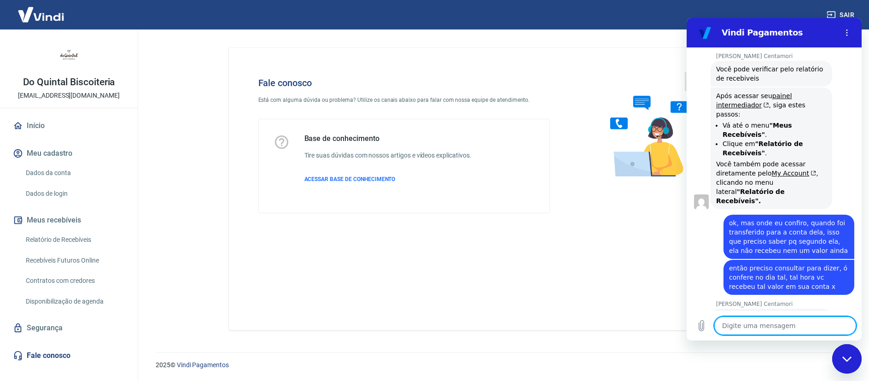
scroll to position [710, 0]
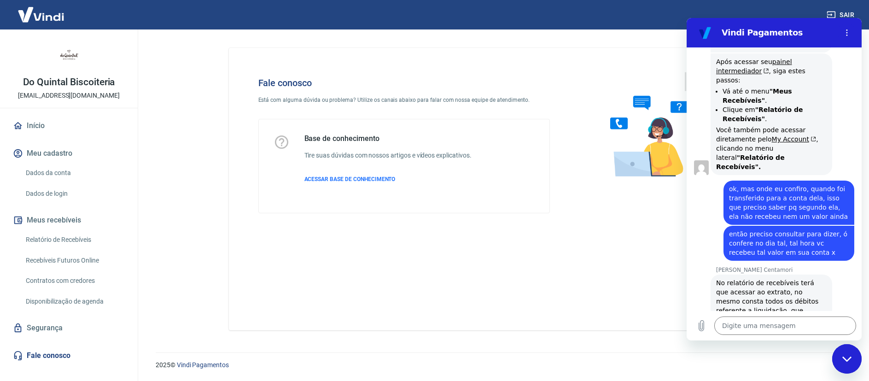
drag, startPoint x: 718, startPoint y: 290, endPoint x: 792, endPoint y: 300, distance: 74.8
click at [793, 299] on div "Mariana Postelhone Centamori diz: No relatório de recebíveis terá que acessar a…" at bounding box center [772, 305] width 122 height 63
click at [732, 325] on textarea at bounding box center [785, 325] width 142 height 18
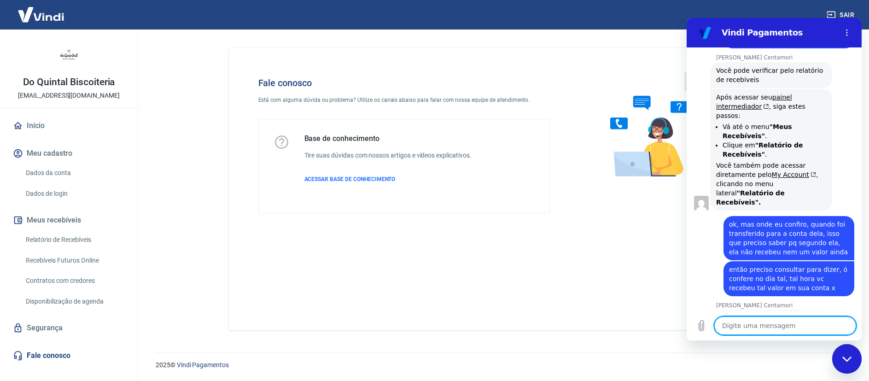
scroll to position [649, 0]
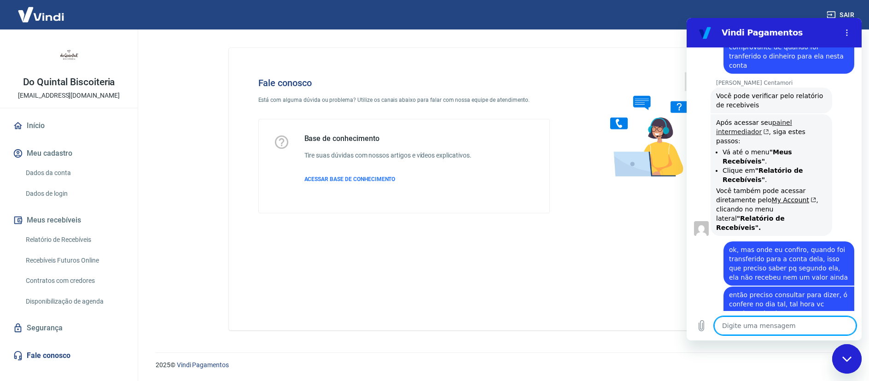
click at [742, 119] on link "painel intermediador" at bounding box center [754, 127] width 76 height 17
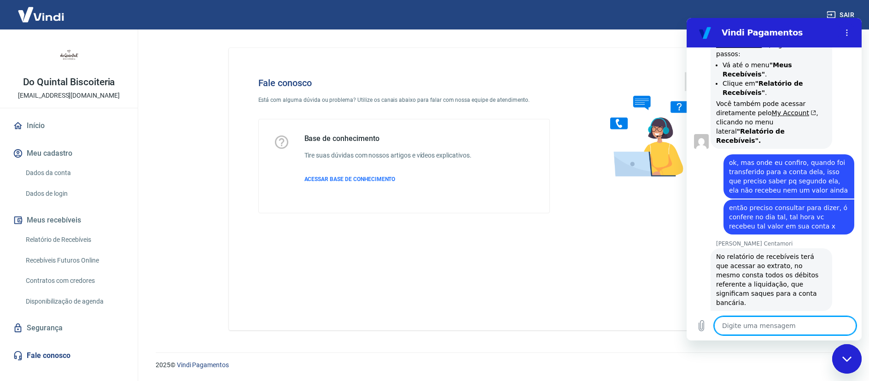
scroll to position [736, 0]
click at [705, 324] on icon "Carregar arquivo" at bounding box center [701, 325] width 11 height 11
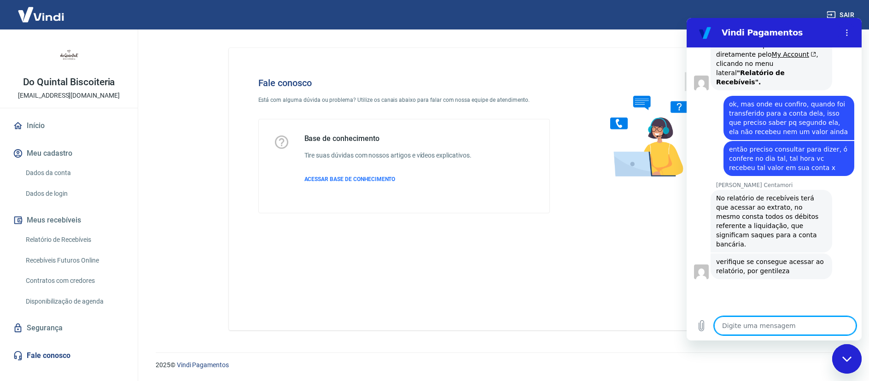
scroll to position [793, 0]
click at [816, 328] on textarea at bounding box center [785, 325] width 142 height 18
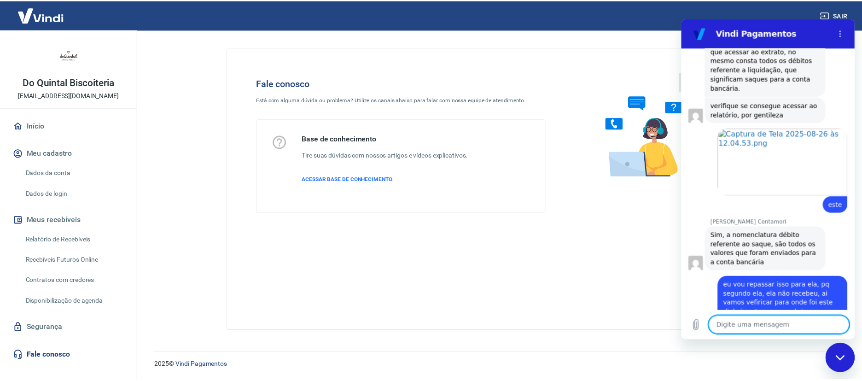
scroll to position [953, 0]
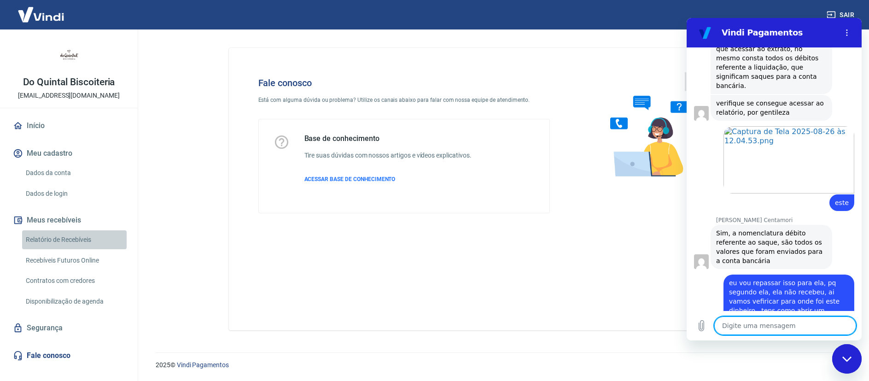
drag, startPoint x: 85, startPoint y: 241, endPoint x: 94, endPoint y: 239, distance: 9.9
click at [86, 241] on link "Relatório de Recebíveis" at bounding box center [74, 239] width 105 height 19
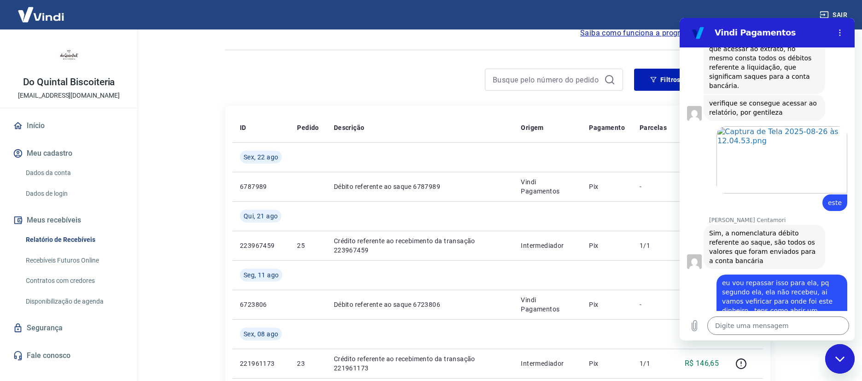
scroll to position [55, 0]
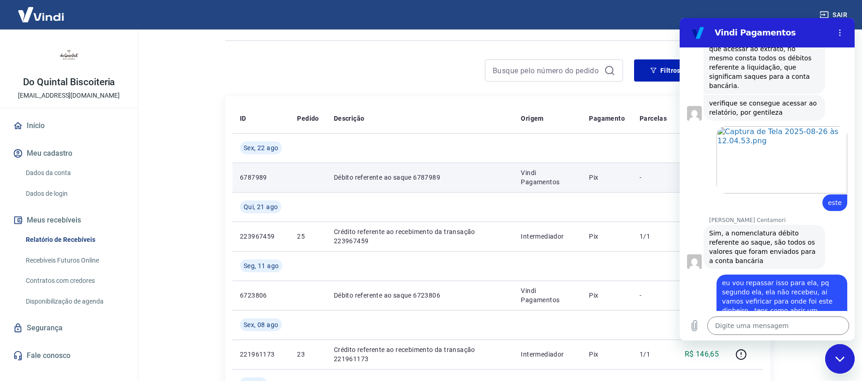
drag, startPoint x: 235, startPoint y: 175, endPoint x: 258, endPoint y: 172, distance: 22.7
click at [258, 172] on td "6787989" at bounding box center [261, 177] width 57 height 29
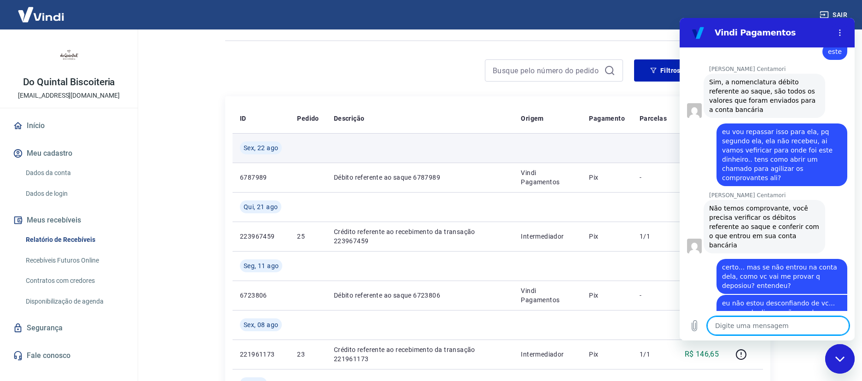
scroll to position [1106, 0]
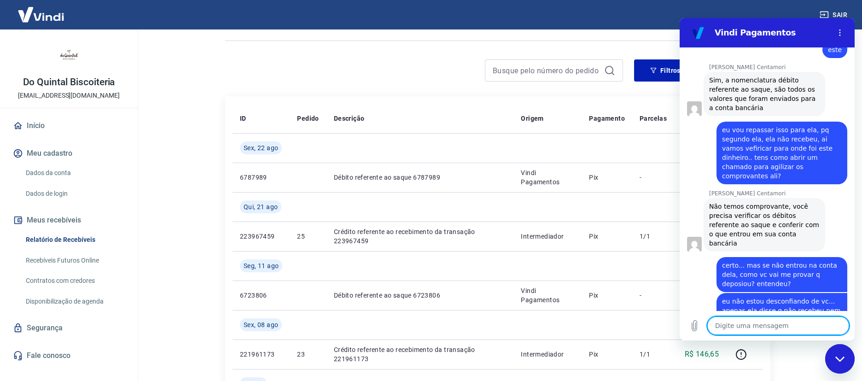
click at [846, 364] on div "Fechar janela de mensagens" at bounding box center [840, 359] width 28 height 28
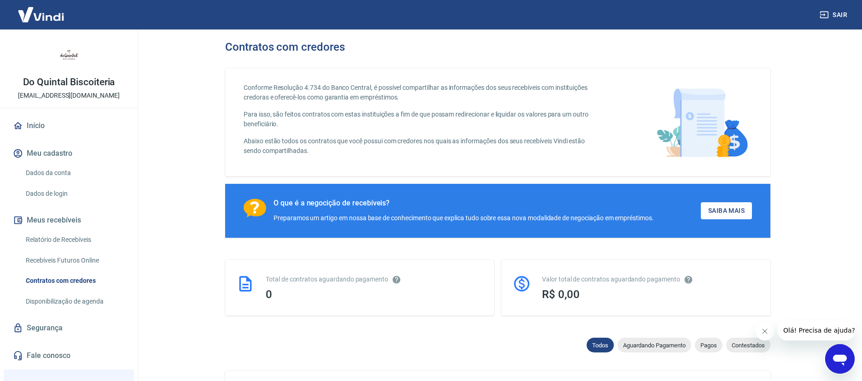
click at [845, 356] on icon "Abrir janela de mensagens" at bounding box center [840, 360] width 14 height 11
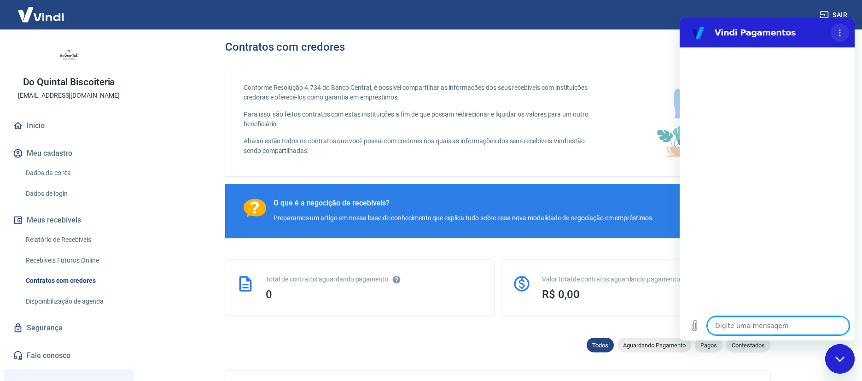
click at [844, 33] on button "Menu de opções" at bounding box center [840, 32] width 18 height 18
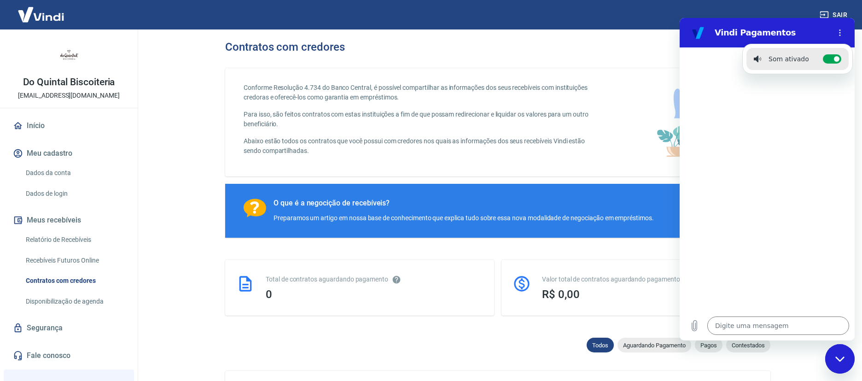
click at [740, 130] on div at bounding box center [767, 178] width 175 height 263
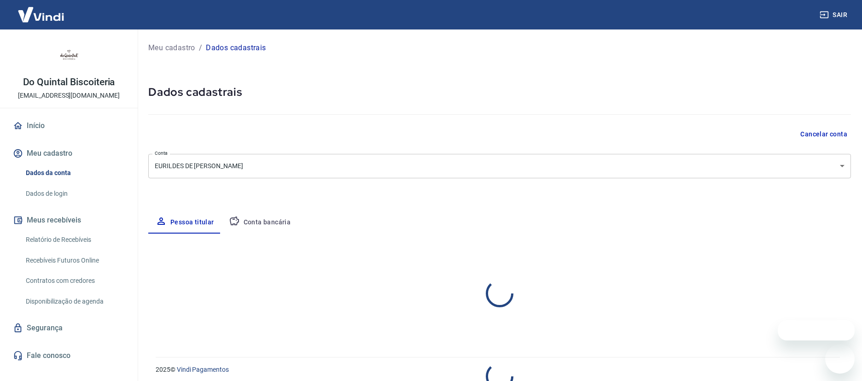
select select "SC"
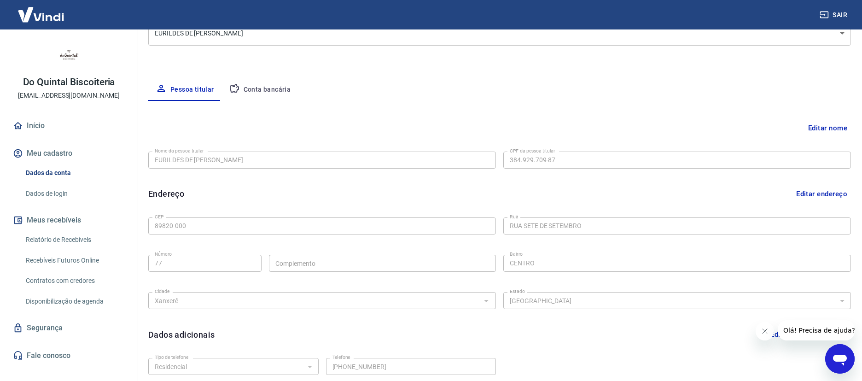
scroll to position [131, 0]
click at [256, 90] on button "Conta bancária" at bounding box center [259, 91] width 77 height 22
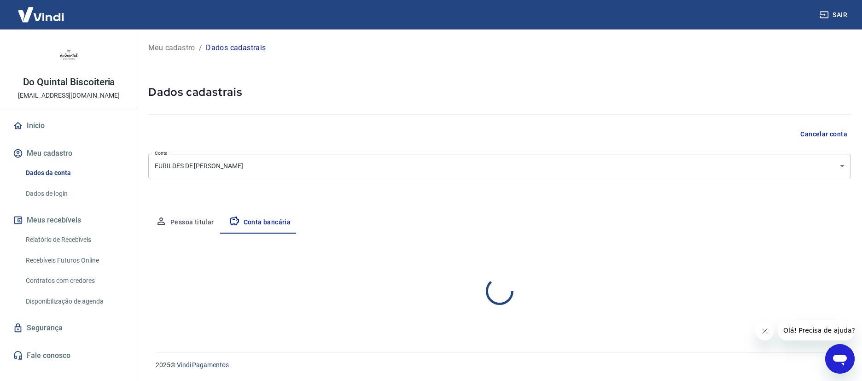
scroll to position [0, 0]
select select "1"
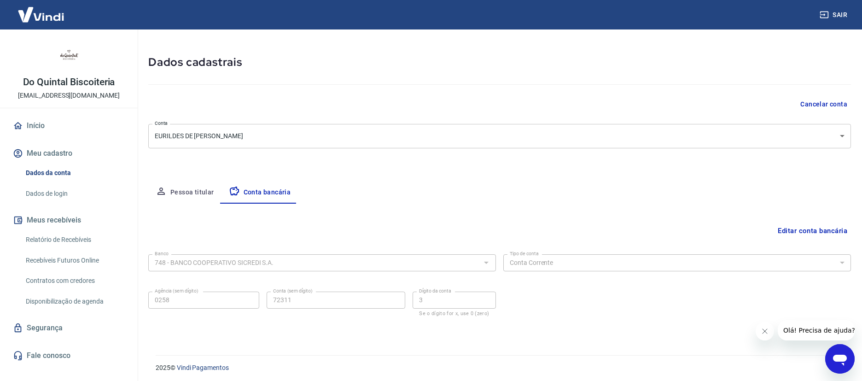
scroll to position [33, 0]
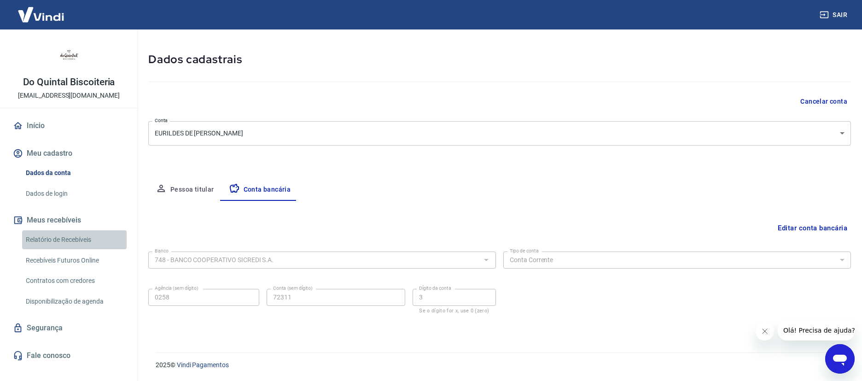
click at [82, 239] on link "Relatório de Recebíveis" at bounding box center [74, 239] width 105 height 19
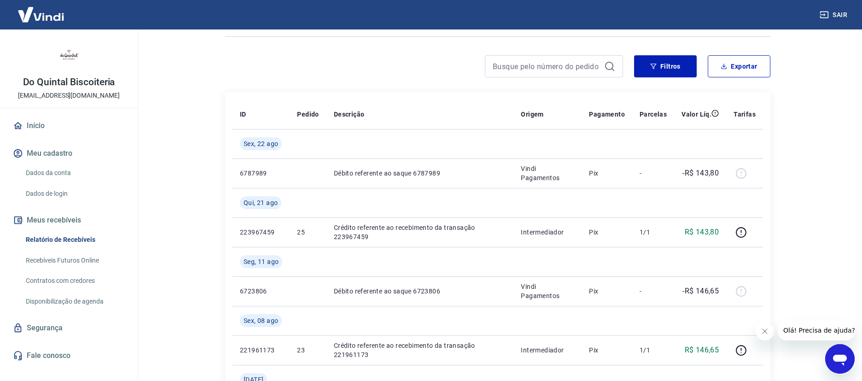
scroll to position [44, 0]
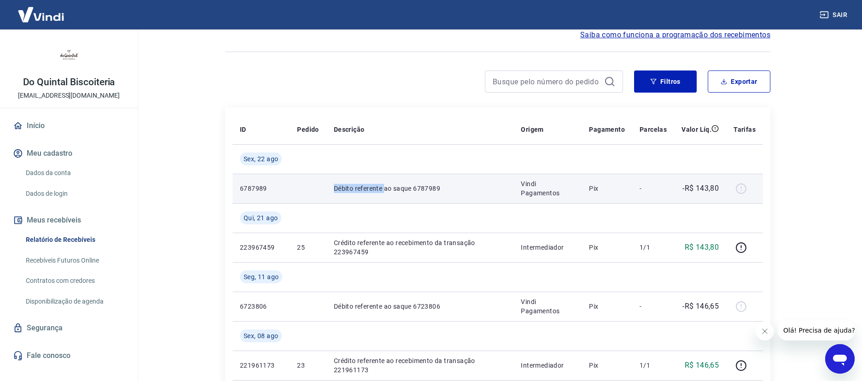
drag, startPoint x: 335, startPoint y: 185, endPoint x: 383, endPoint y: 194, distance: 48.8
click at [384, 192] on p "Débito referente ao saque 6787989" at bounding box center [420, 188] width 173 height 9
click at [330, 186] on td "Débito referente ao saque 6787989" at bounding box center [419, 188] width 187 height 29
drag, startPoint x: 356, startPoint y: 190, endPoint x: 421, endPoint y: 194, distance: 65.1
click at [421, 194] on td "Débito referente ao saque 6787989" at bounding box center [419, 188] width 187 height 29
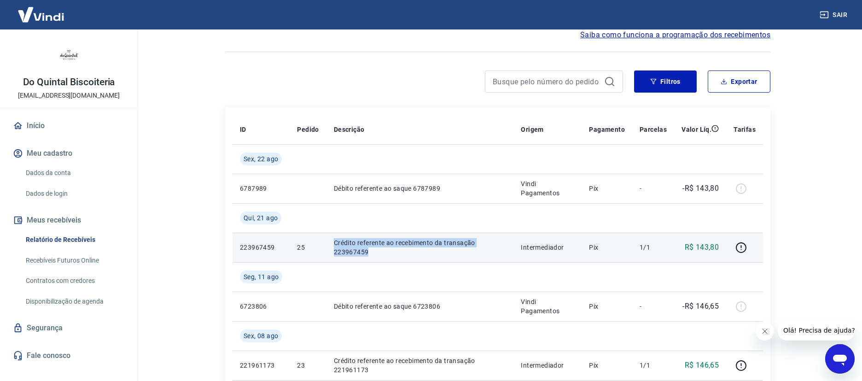
drag, startPoint x: 334, startPoint y: 245, endPoint x: 383, endPoint y: 254, distance: 49.7
click at [377, 256] on td "Crédito referente ao recebimento da transação 223967459" at bounding box center [419, 247] width 187 height 29
click at [374, 244] on p "Crédito referente ao recebimento da transação 223967459" at bounding box center [420, 247] width 173 height 18
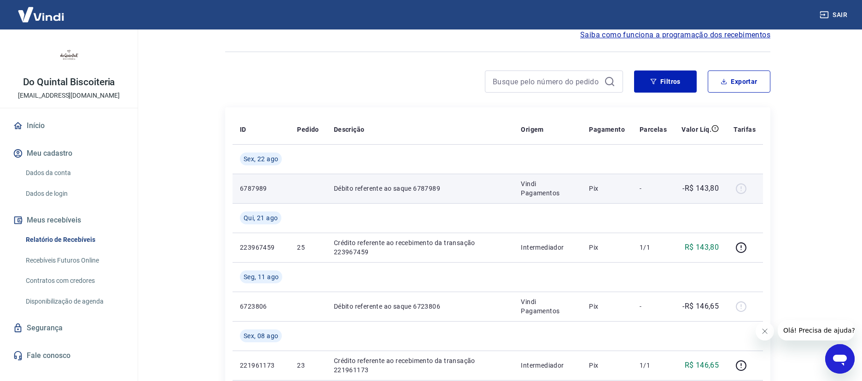
drag, startPoint x: 327, startPoint y: 186, endPoint x: 434, endPoint y: 185, distance: 106.4
click at [390, 183] on td "Débito referente ao saque 6787989" at bounding box center [419, 188] width 187 height 29
drag, startPoint x: 420, startPoint y: 189, endPoint x: 578, endPoint y: 181, distance: 158.6
click at [469, 191] on p "Débito referente ao saque 6787989" at bounding box center [420, 188] width 173 height 9
drag, startPoint x: 700, startPoint y: 189, endPoint x: 709, endPoint y: 200, distance: 14.0
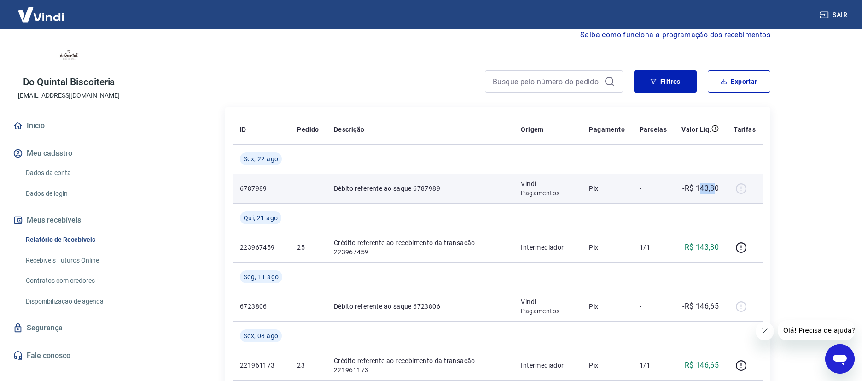
click at [714, 190] on p "-R$ 143,80" at bounding box center [700, 188] width 36 height 11
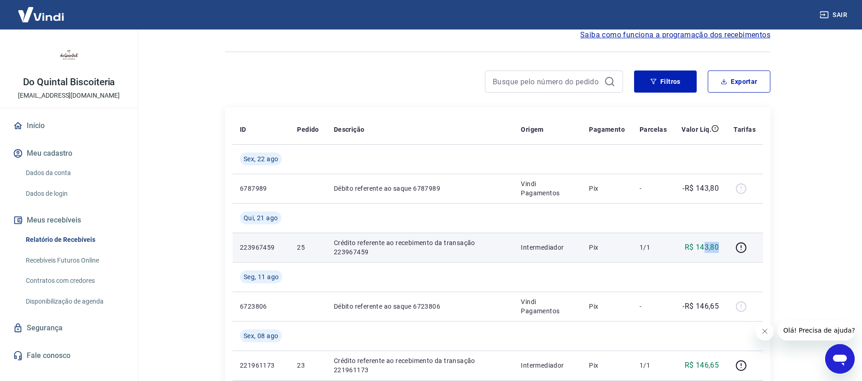
drag, startPoint x: 704, startPoint y: 248, endPoint x: 724, endPoint y: 240, distance: 21.1
click at [719, 248] on p "R$ 143,80" at bounding box center [702, 247] width 35 height 11
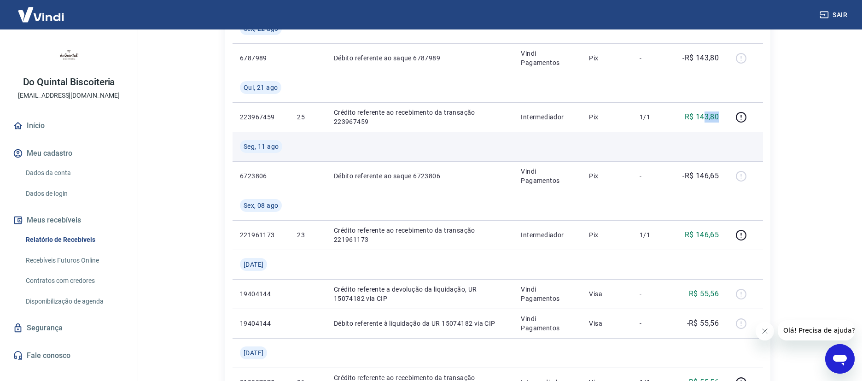
scroll to position [177, 0]
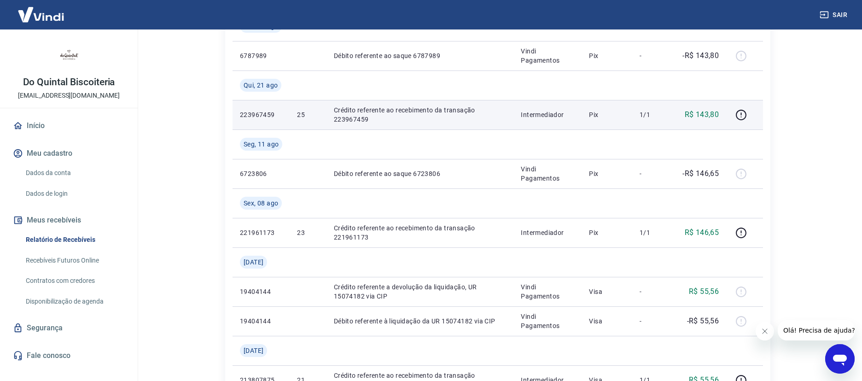
drag, startPoint x: 264, startPoint y: 85, endPoint x: 317, endPoint y: 102, distance: 55.9
click at [265, 86] on span "Qui, 21 ago" at bounding box center [261, 85] width 34 height 9
click at [705, 112] on p "R$ 143,80" at bounding box center [702, 114] width 35 height 11
click at [542, 117] on p "Intermediador" at bounding box center [547, 114] width 53 height 9
drag, startPoint x: 598, startPoint y: 113, endPoint x: 697, endPoint y: 116, distance: 99.0
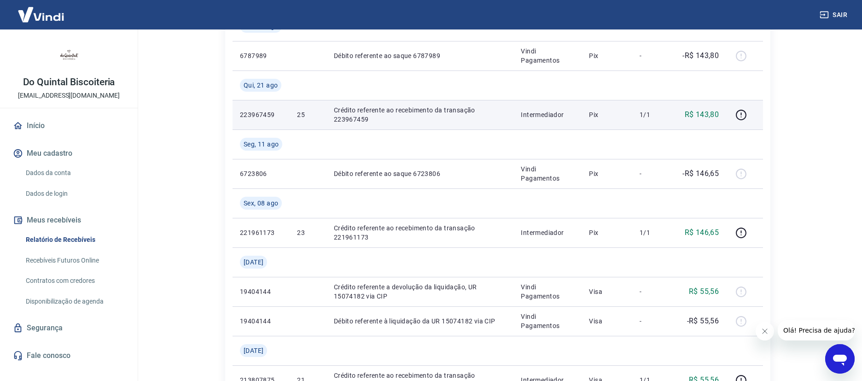
click at [599, 113] on p "Pix" at bounding box center [607, 114] width 36 height 9
click at [744, 114] on icon "button" at bounding box center [741, 115] width 12 height 12
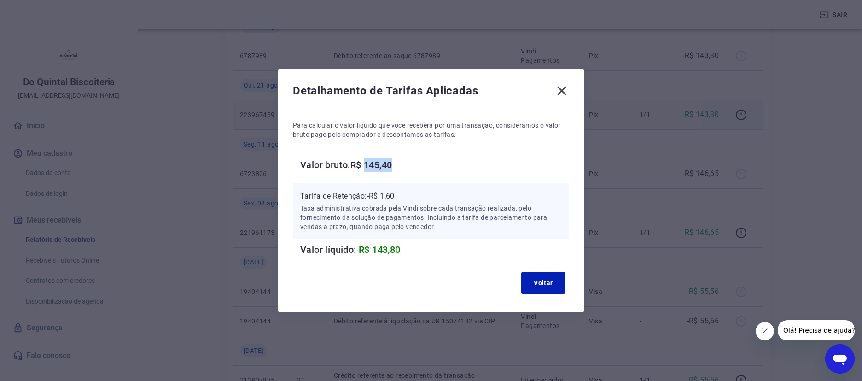
drag, startPoint x: 372, startPoint y: 163, endPoint x: 408, endPoint y: 172, distance: 37.3
click at [408, 169] on h6 "Valor bruto: R$ 145,40" at bounding box center [434, 164] width 269 height 15
drag, startPoint x: 387, startPoint y: 246, endPoint x: 406, endPoint y: 247, distance: 18.9
click at [415, 248] on h6 "Valor líquido: R$ 143,80" at bounding box center [434, 249] width 269 height 15
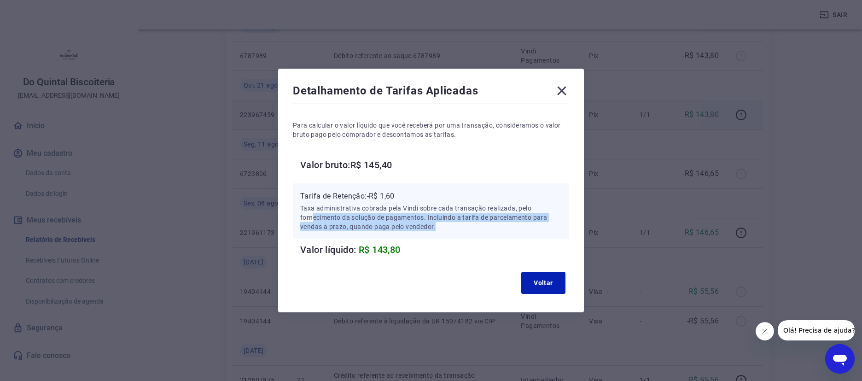
drag, startPoint x: 354, startPoint y: 210, endPoint x: 461, endPoint y: 179, distance: 111.8
click at [459, 232] on div "Tarifa de Retenção: -R$ 1,60 Taxa administrativa cobrada pela Vindi sobre cada …" at bounding box center [431, 210] width 276 height 55
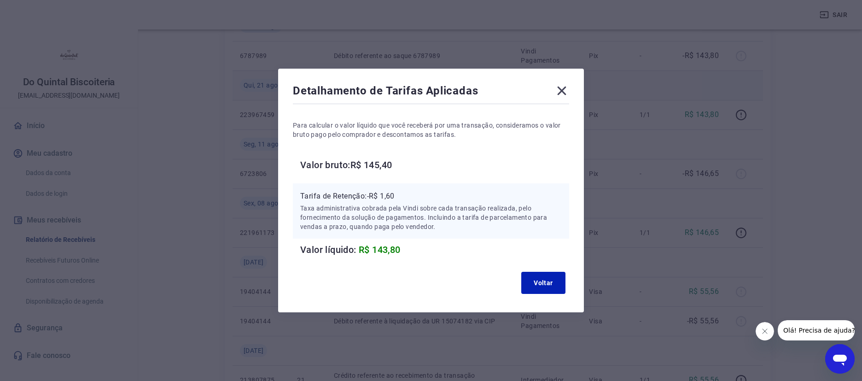
drag, startPoint x: 566, startPoint y: 93, endPoint x: 565, endPoint y: 98, distance: 4.7
click at [566, 93] on icon at bounding box center [561, 90] width 15 height 15
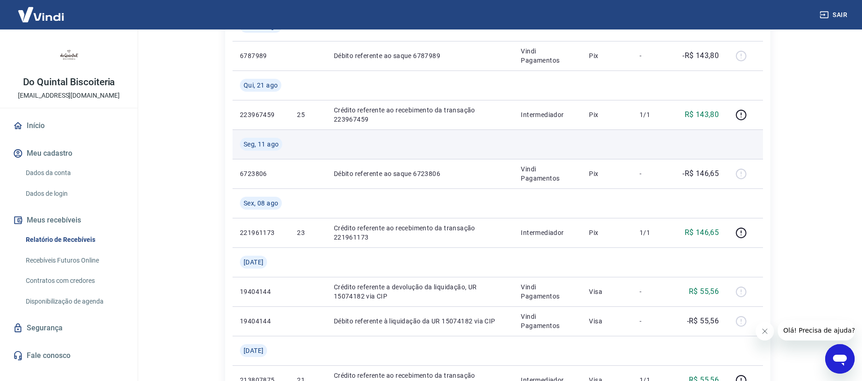
drag, startPoint x: 257, startPoint y: 147, endPoint x: 274, endPoint y: 144, distance: 17.8
click at [258, 147] on span "Seg, 11 ago" at bounding box center [261, 144] width 35 height 9
drag, startPoint x: 352, startPoint y: 114, endPoint x: 368, endPoint y: 150, distance: 39.2
click at [354, 115] on p "Crédito referente ao recebimento da transação 223967459" at bounding box center [420, 114] width 173 height 18
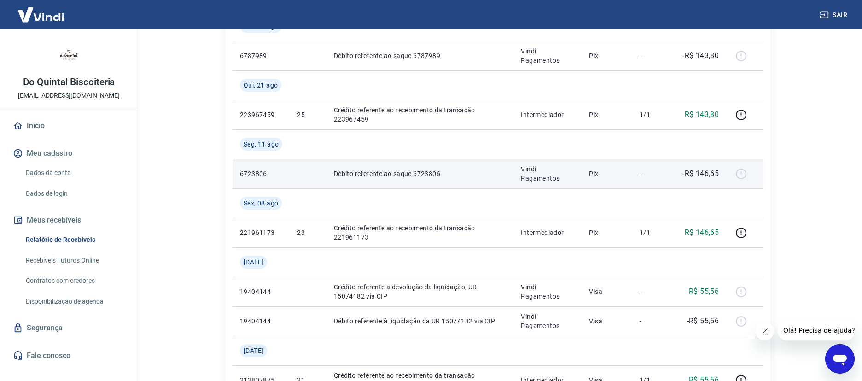
drag, startPoint x: 390, startPoint y: 175, endPoint x: 393, endPoint y: 185, distance: 10.8
click at [392, 175] on p "Débito referente ao saque 6723806" at bounding box center [420, 173] width 173 height 9
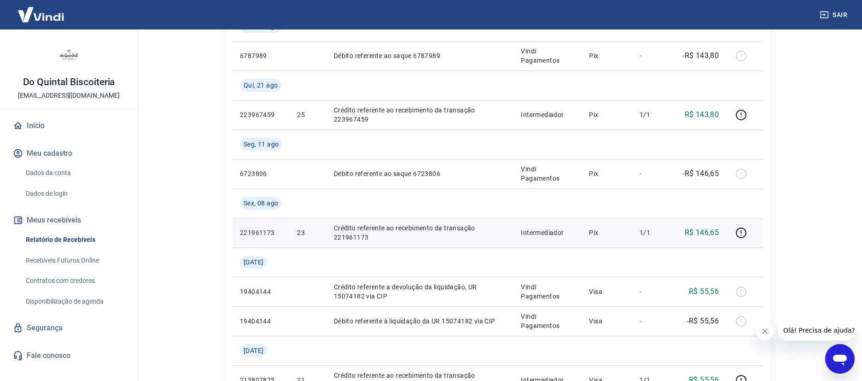
drag, startPoint x: 559, startPoint y: 229, endPoint x: 557, endPoint y: 234, distance: 5.4
click at [560, 230] on p "Intermediador" at bounding box center [547, 232] width 53 height 9
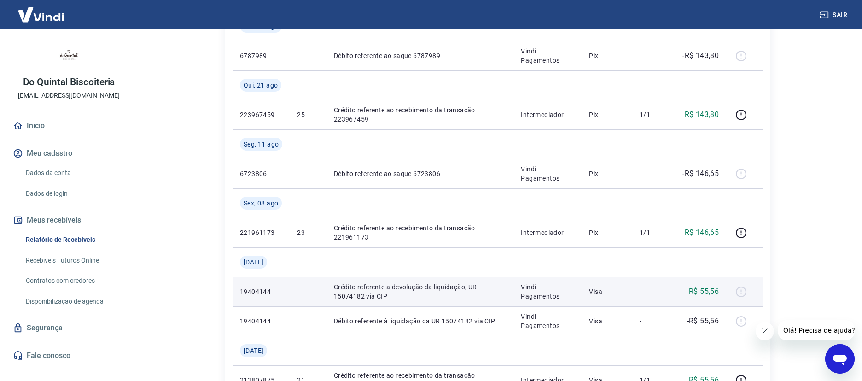
drag, startPoint x: 449, startPoint y: 295, endPoint x: 428, endPoint y: 287, distance: 22.6
click at [449, 293] on p "Crédito referente a devolução da liquidação, UR 15074182 via CIP" at bounding box center [420, 291] width 173 height 18
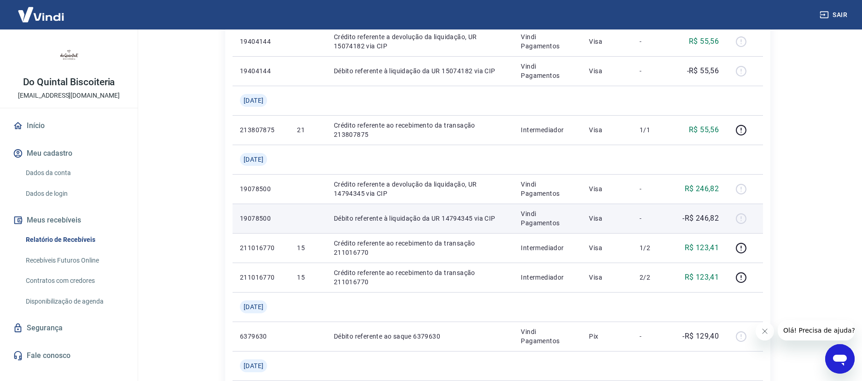
scroll to position [427, 0]
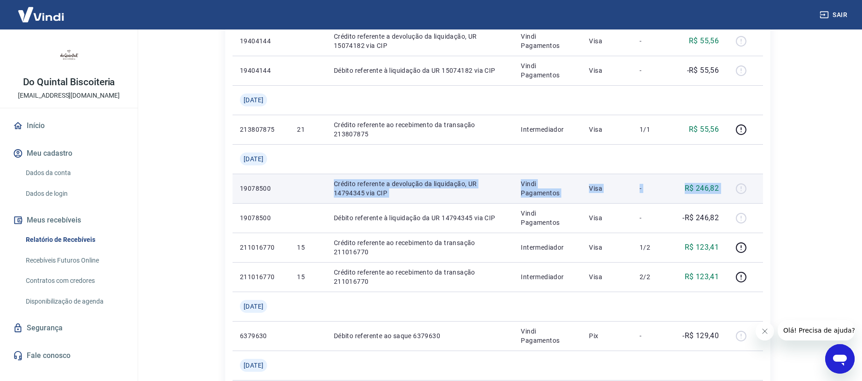
drag, startPoint x: 332, startPoint y: 186, endPoint x: 730, endPoint y: 183, distance: 398.8
click at [730, 182] on tr "19078500 Crédito referente a devolução da liquidação, UR 14794345 via CIP Vindi…" at bounding box center [498, 188] width 530 height 29
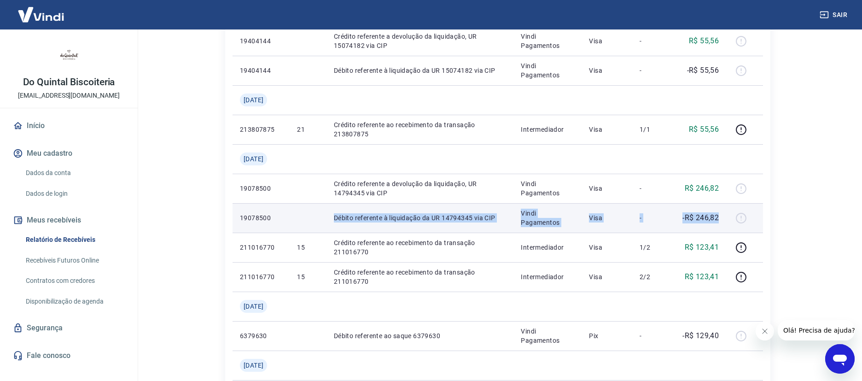
drag, startPoint x: 333, startPoint y: 222, endPoint x: 720, endPoint y: 219, distance: 387.3
click at [721, 218] on tr "19078500 Débito referente à liquidação da UR 14794345 via CIP Vindi Pagamentos …" at bounding box center [498, 217] width 530 height 29
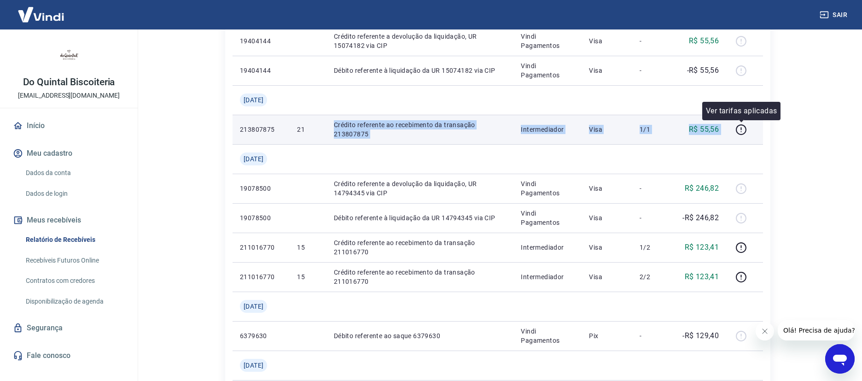
drag, startPoint x: 329, startPoint y: 125, endPoint x: 729, endPoint y: 122, distance: 399.7
click at [740, 128] on tr "213807875 21 Crédito referente ao recebimento da transação 213807875 Intermedia…" at bounding box center [498, 129] width 530 height 29
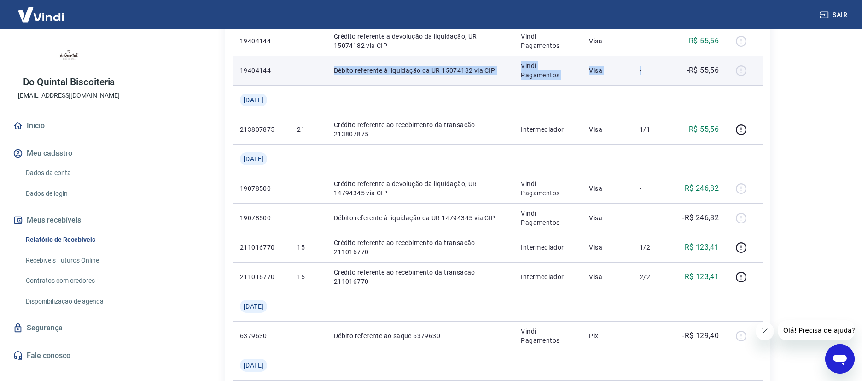
drag, startPoint x: 316, startPoint y: 72, endPoint x: 636, endPoint y: 71, distance: 320.0
click at [643, 71] on tr "19404144 Débito referente à liquidação da UR 15074182 via CIP Vindi Pagamentos …" at bounding box center [498, 70] width 530 height 29
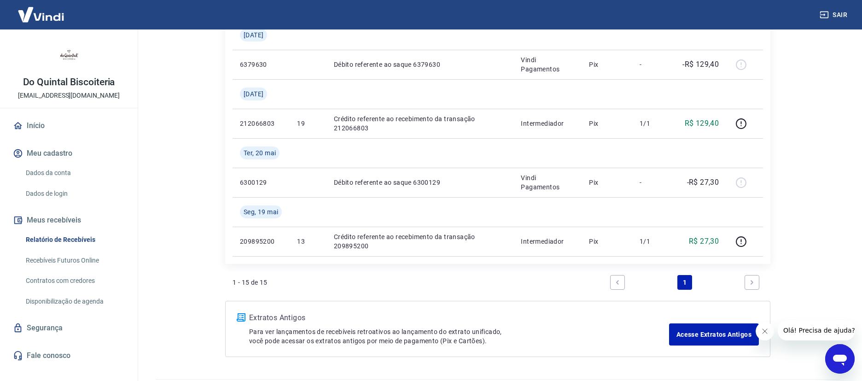
scroll to position [725, 0]
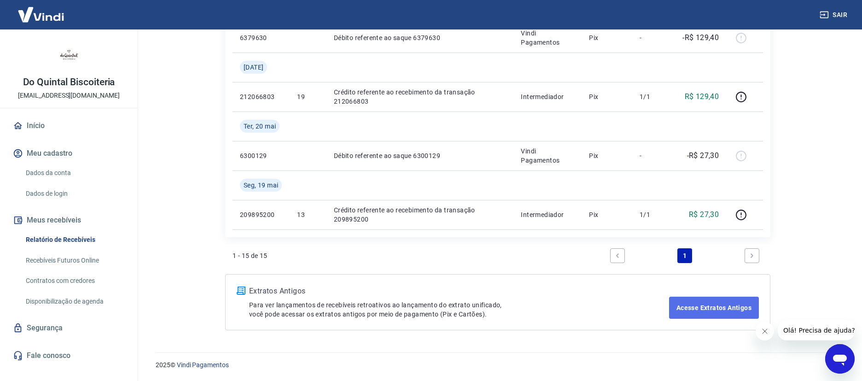
click at [699, 304] on link "Acesse Extratos Antigos" at bounding box center [714, 308] width 90 height 22
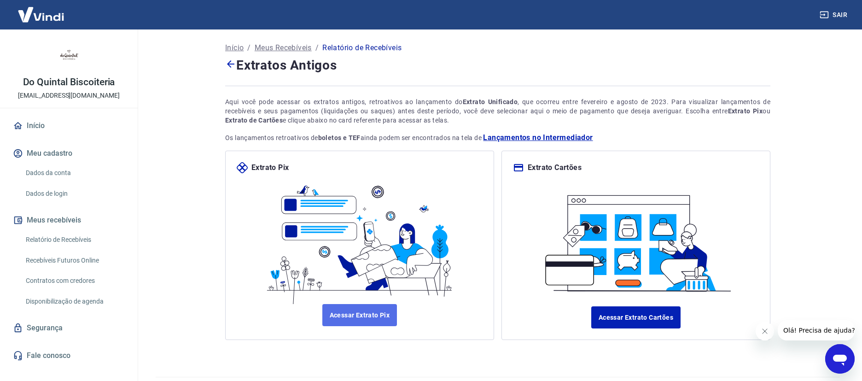
click at [364, 315] on link "Acessar Extrato Pix" at bounding box center [359, 315] width 75 height 22
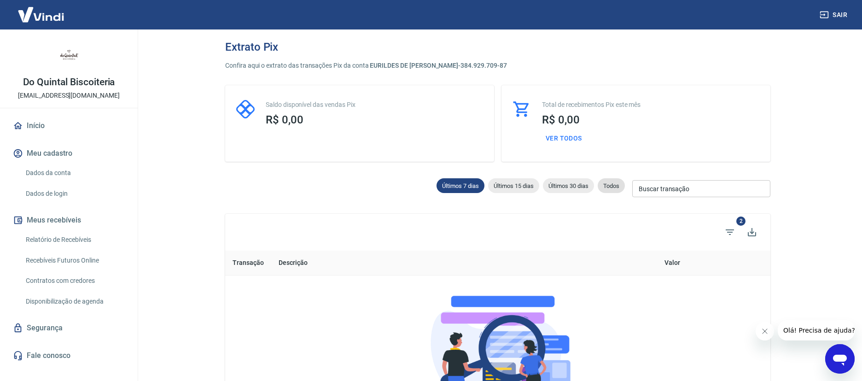
drag, startPoint x: 607, startPoint y: 181, endPoint x: 608, endPoint y: 186, distance: 4.7
click at [606, 181] on div "Todos" at bounding box center [611, 185] width 27 height 15
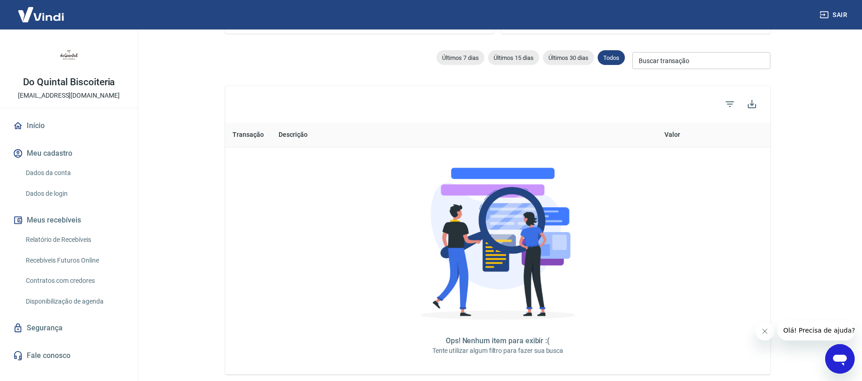
scroll to position [92, 0]
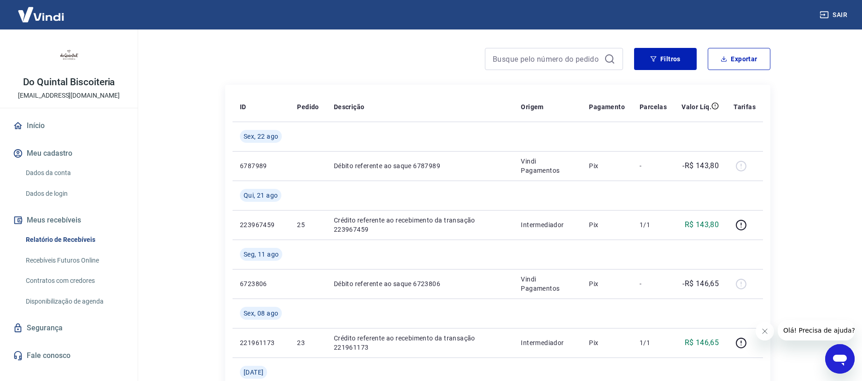
scroll to position [68, 0]
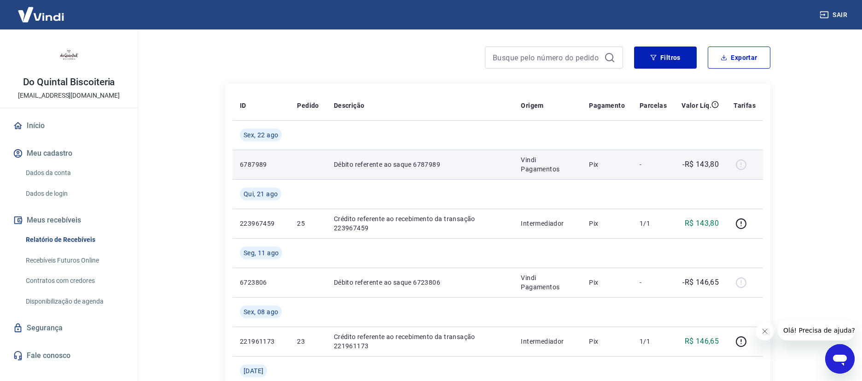
click at [350, 169] on p "Débito referente ao saque 6787989" at bounding box center [420, 164] width 173 height 9
drag, startPoint x: 245, startPoint y: 164, endPoint x: 246, endPoint y: 151, distance: 13.4
click at [246, 165] on p "6787989" at bounding box center [261, 164] width 42 height 9
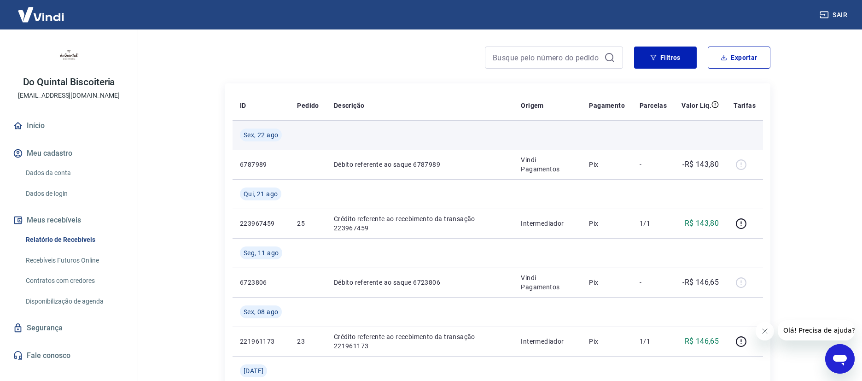
click at [260, 133] on span "Sex, 22 ago" at bounding box center [261, 134] width 35 height 9
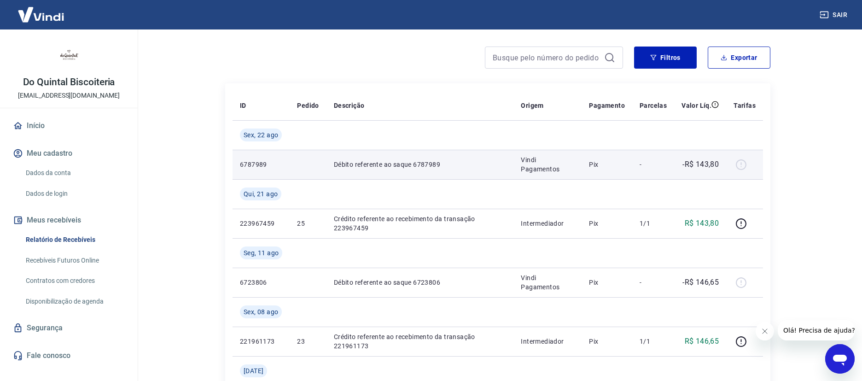
click at [741, 162] on div at bounding box center [745, 164] width 22 height 15
click at [696, 164] on p "-R$ 143,80" at bounding box center [700, 164] width 36 height 11
drag, startPoint x: 534, startPoint y: 160, endPoint x: 560, endPoint y: 170, distance: 28.3
click at [564, 173] on p "Vindi Pagamentos" at bounding box center [547, 164] width 53 height 18
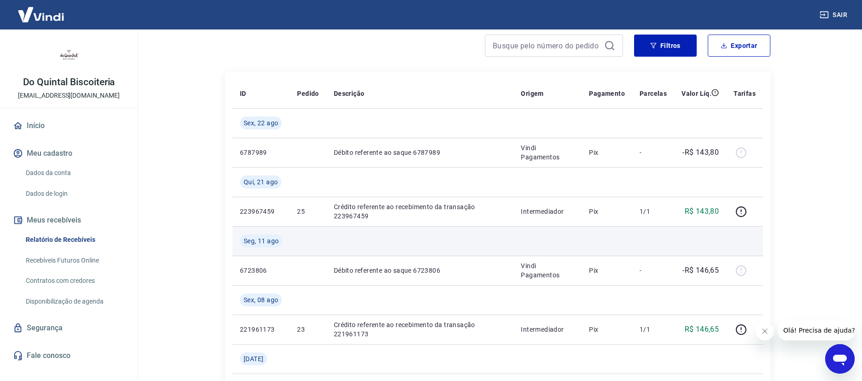
scroll to position [79, 0]
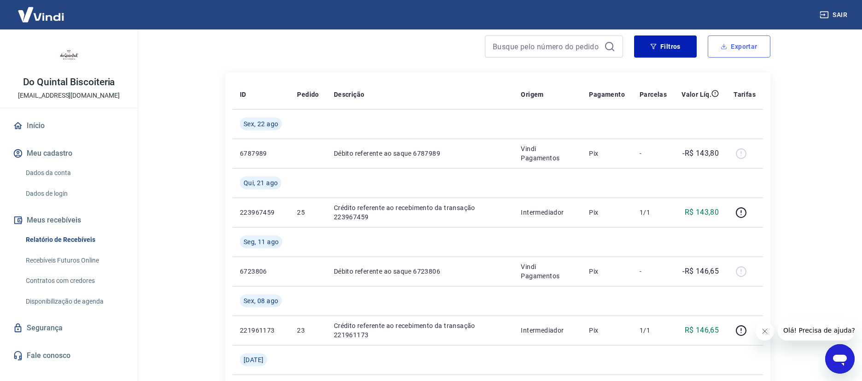
click at [735, 52] on button "Exportar" at bounding box center [739, 46] width 63 height 22
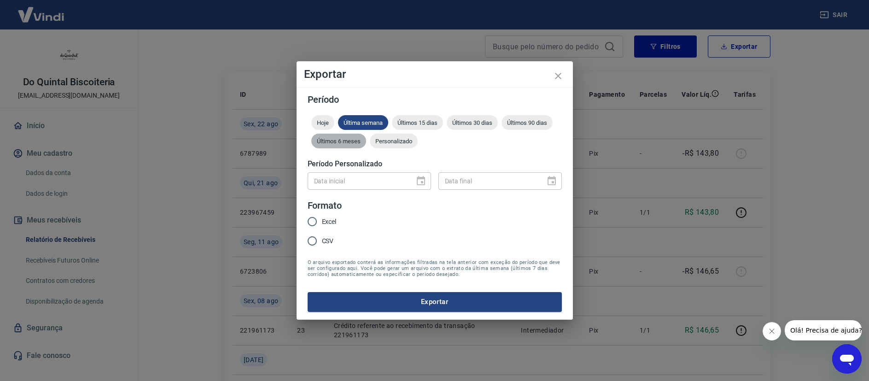
drag, startPoint x: 343, startPoint y: 143, endPoint x: 348, endPoint y: 150, distance: 8.8
click at [342, 143] on span "Últimos 6 meses" at bounding box center [338, 141] width 55 height 7
click at [318, 223] on input "Excel" at bounding box center [312, 221] width 19 height 19
radio input "true"
click at [416, 296] on button "Exportar" at bounding box center [435, 301] width 254 height 19
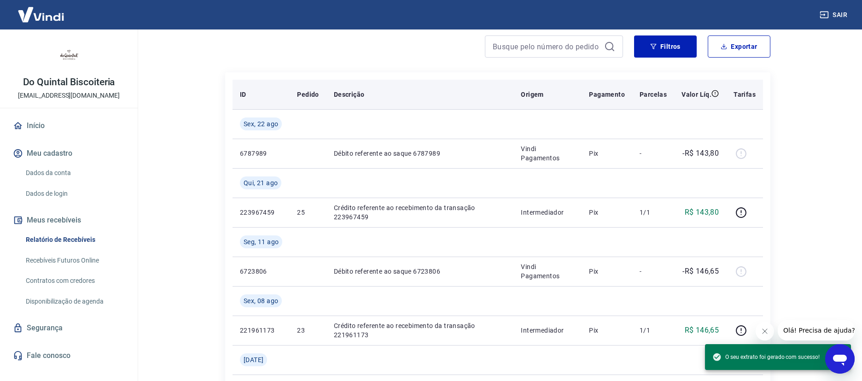
click at [425, 85] on th "Descrição" at bounding box center [419, 94] width 187 height 29
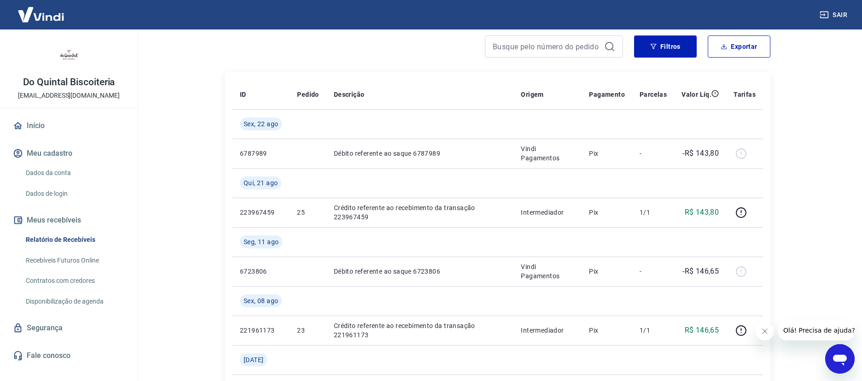
click at [198, 222] on main "Início / Meus Recebíveis / Relatório de Recebíveis Relatório de Recebíveis Saib…" at bounding box center [498, 125] width 728 height 351
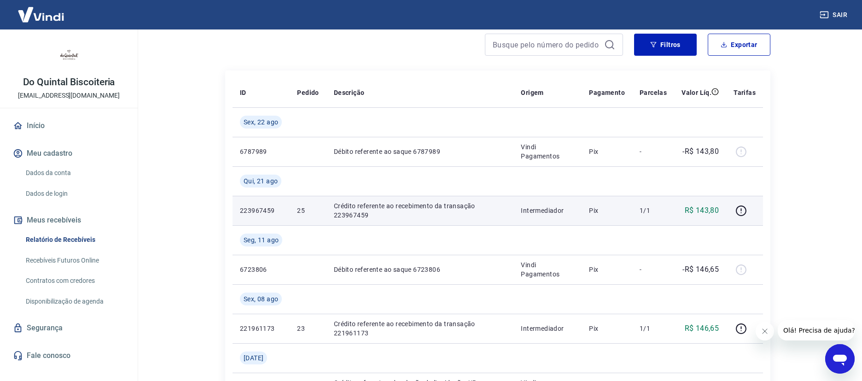
click at [238, 207] on td "223967459" at bounding box center [261, 210] width 57 height 29
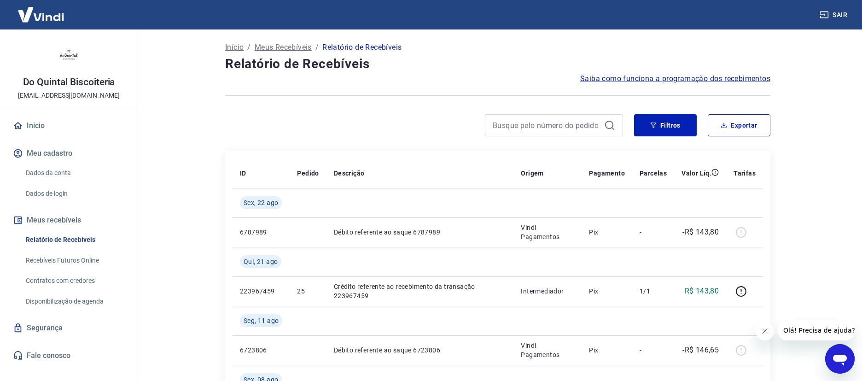
scroll to position [0, 0]
click at [735, 128] on button "Exportar" at bounding box center [739, 126] width 63 height 22
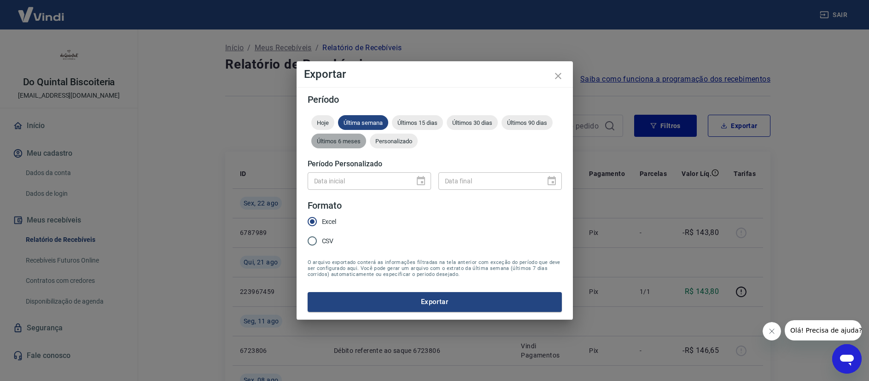
click at [347, 143] on span "Últimos 6 meses" at bounding box center [338, 141] width 55 height 7
click at [454, 300] on button "Exportar" at bounding box center [435, 301] width 254 height 19
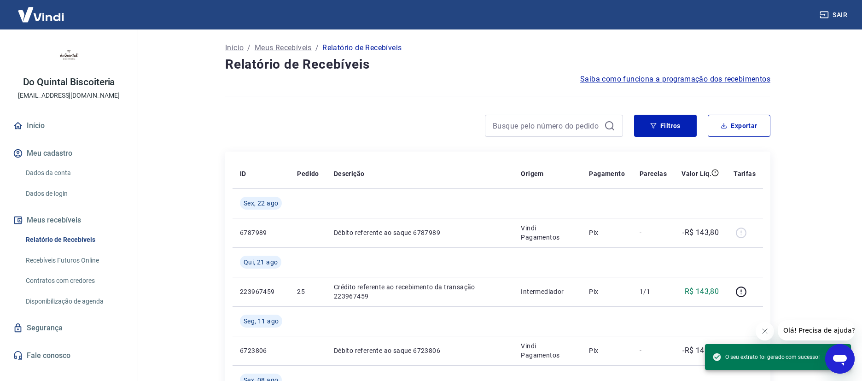
click at [846, 359] on icon "Abrir janela de mensagens" at bounding box center [840, 360] width 14 height 11
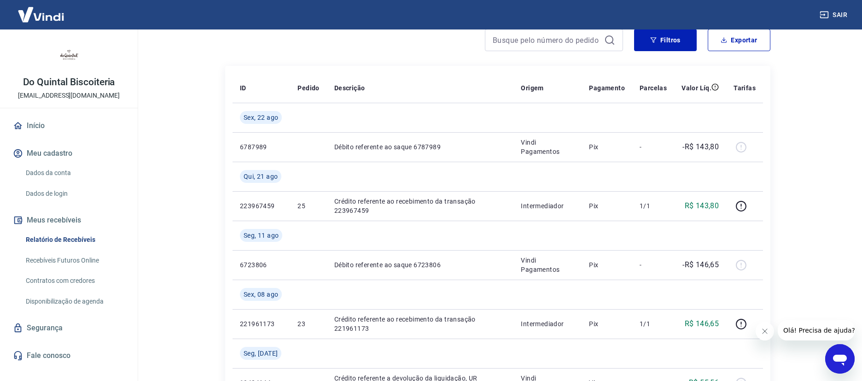
scroll to position [62, 0]
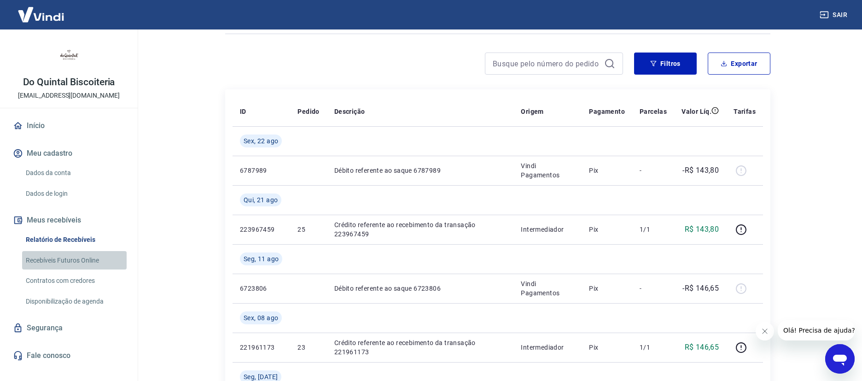
click at [84, 262] on link "Recebíveis Futuros Online" at bounding box center [74, 260] width 105 height 19
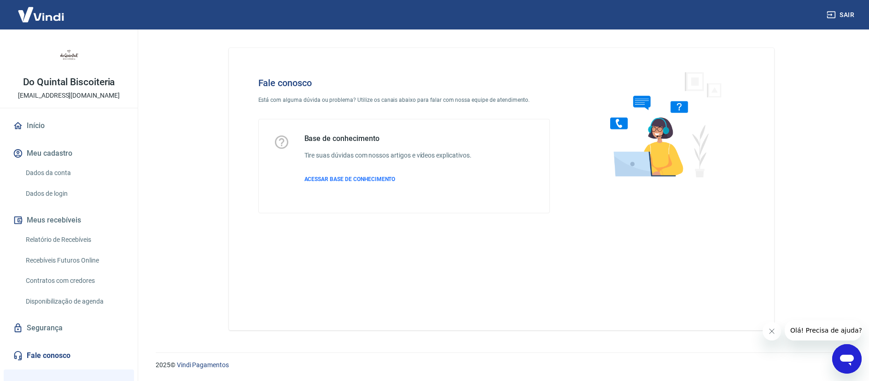
drag, startPoint x: 845, startPoint y: 357, endPoint x: 851, endPoint y: 361, distance: 7.3
click at [846, 359] on icon "Abrir janela de mensagens" at bounding box center [847, 360] width 14 height 11
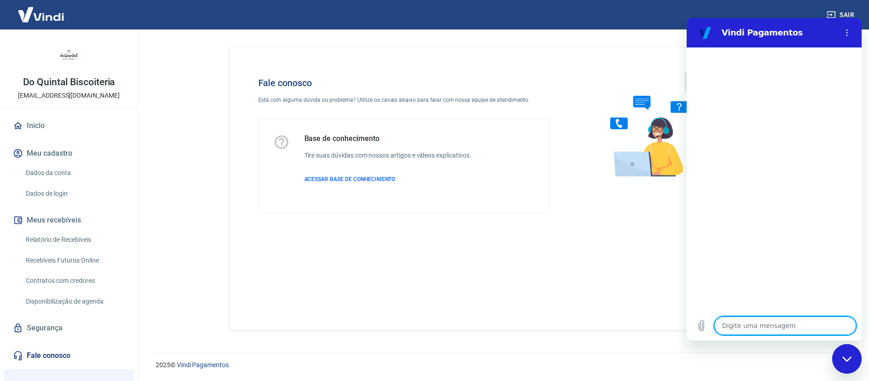
type textarea "8"
type textarea "x"
type textarea "8e"
type textarea "x"
type textarea "8en"
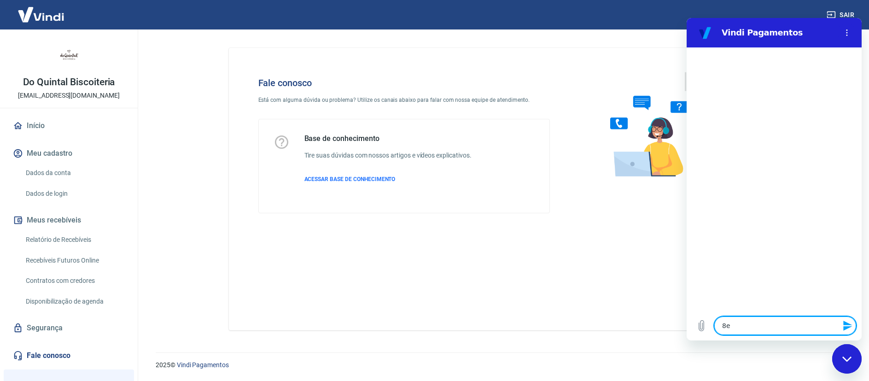
type textarea "x"
type textarea "8ent"
type textarea "x"
type textarea "8ente"
type textarea "x"
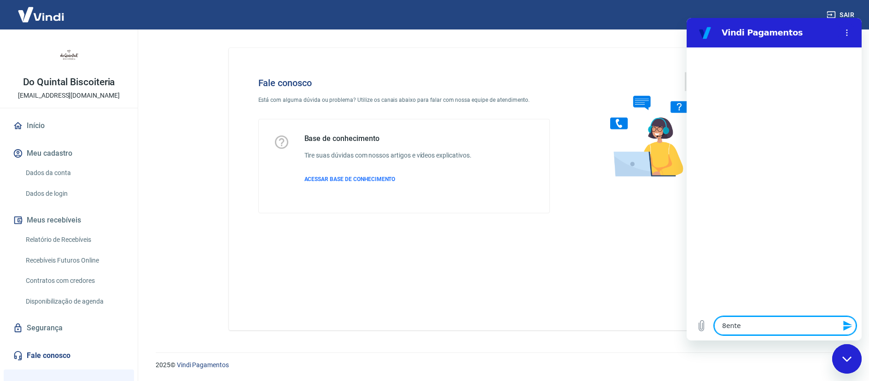
type textarea "8enten"
type textarea "x"
type textarea "8entend"
type textarea "x"
type textarea "8entende"
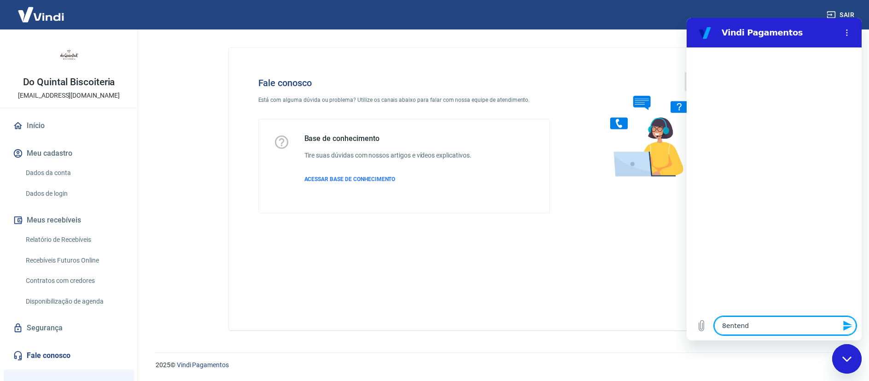
type textarea "x"
type textarea "8entendeu"
type textarea "x"
type textarea "8entendeu?"
type textarea "x"
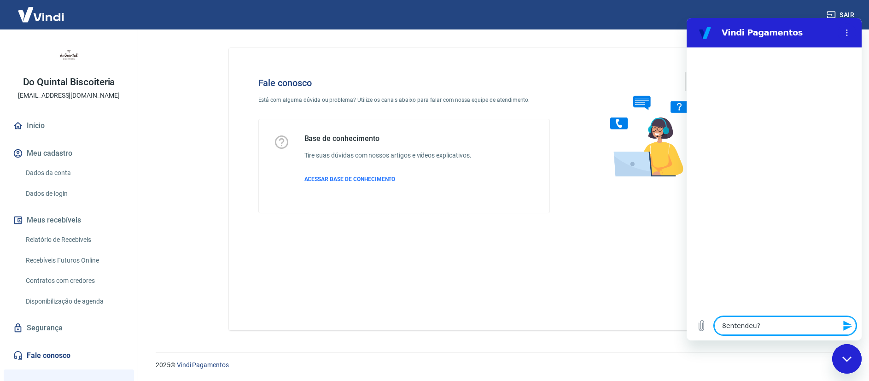
type textarea "entendeu?"
type textarea "x"
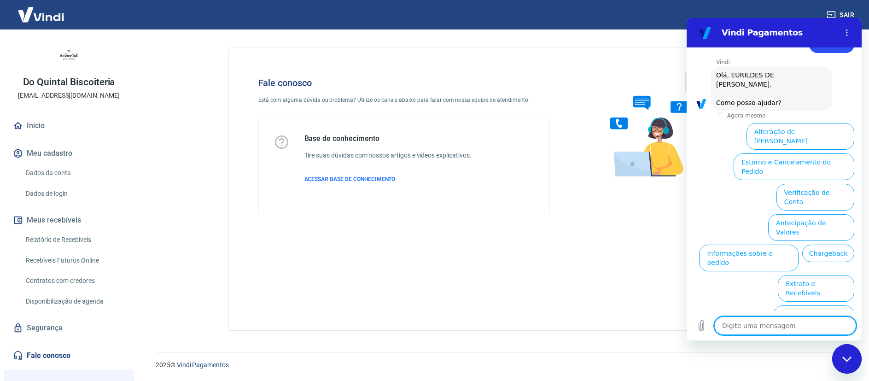
scroll to position [31, 0]
